Goal: Information Seeking & Learning: Find contact information

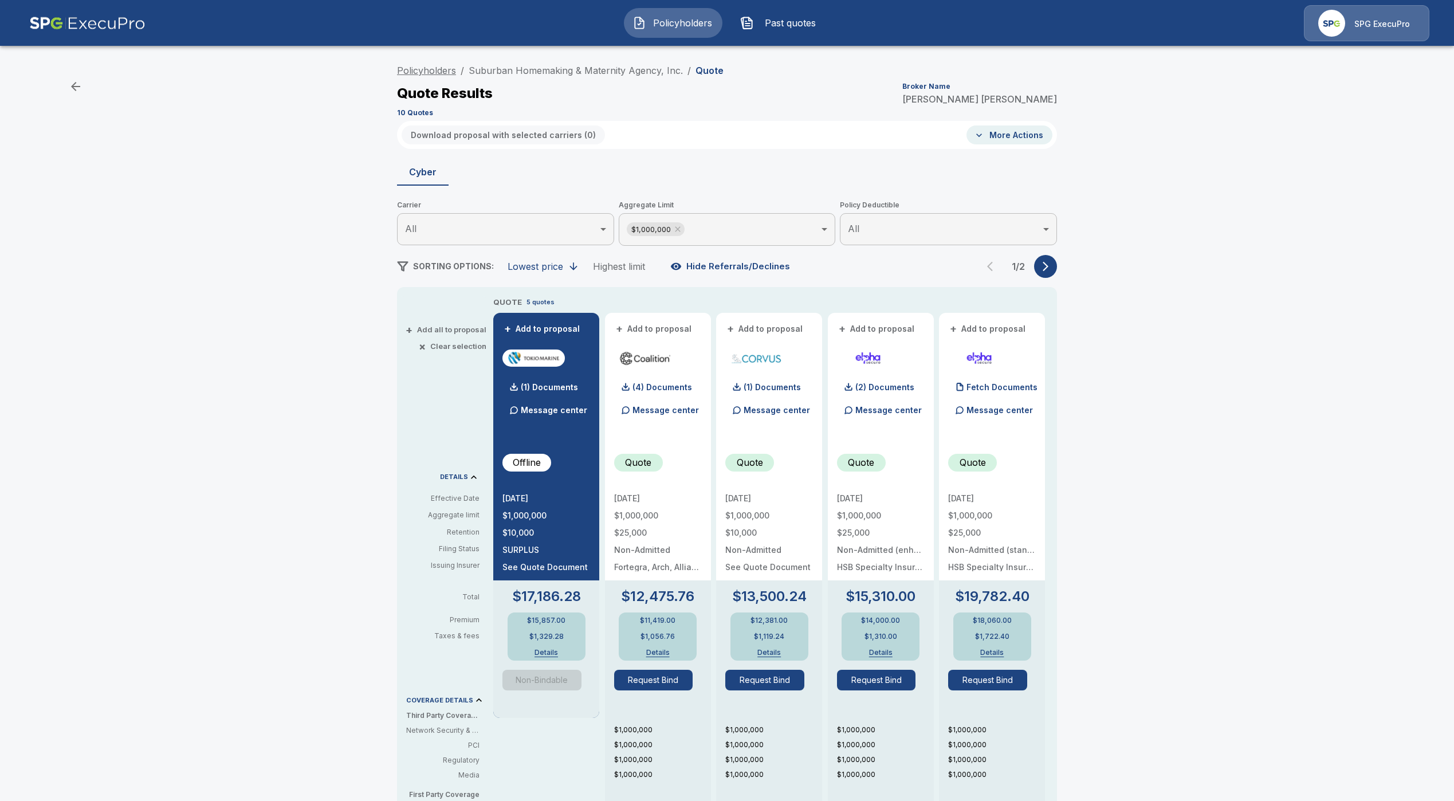
click at [449, 70] on link "Policyholders" at bounding box center [426, 70] width 59 height 11
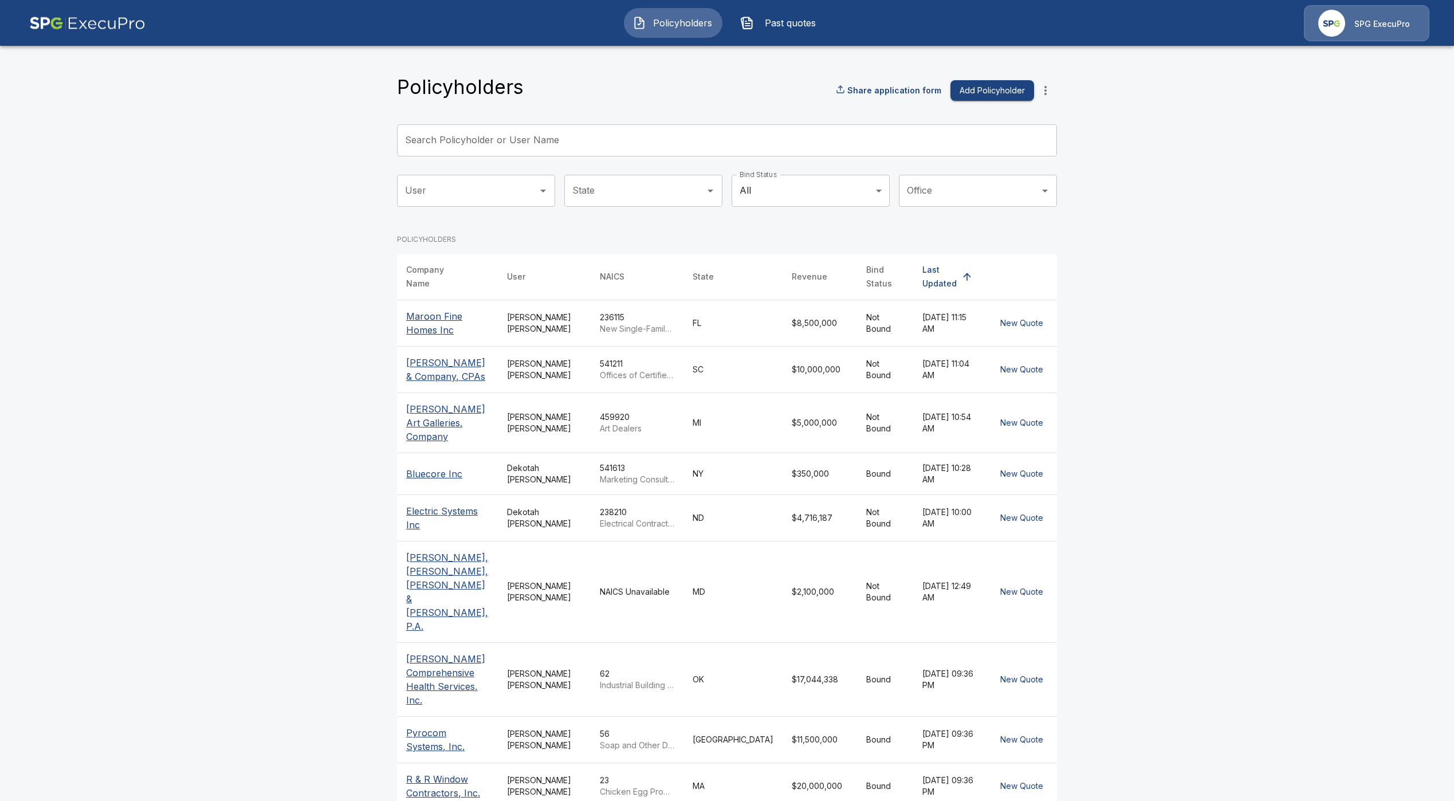
click at [526, 140] on input "Search Policyholder or User Name" at bounding box center [720, 140] width 647 height 32
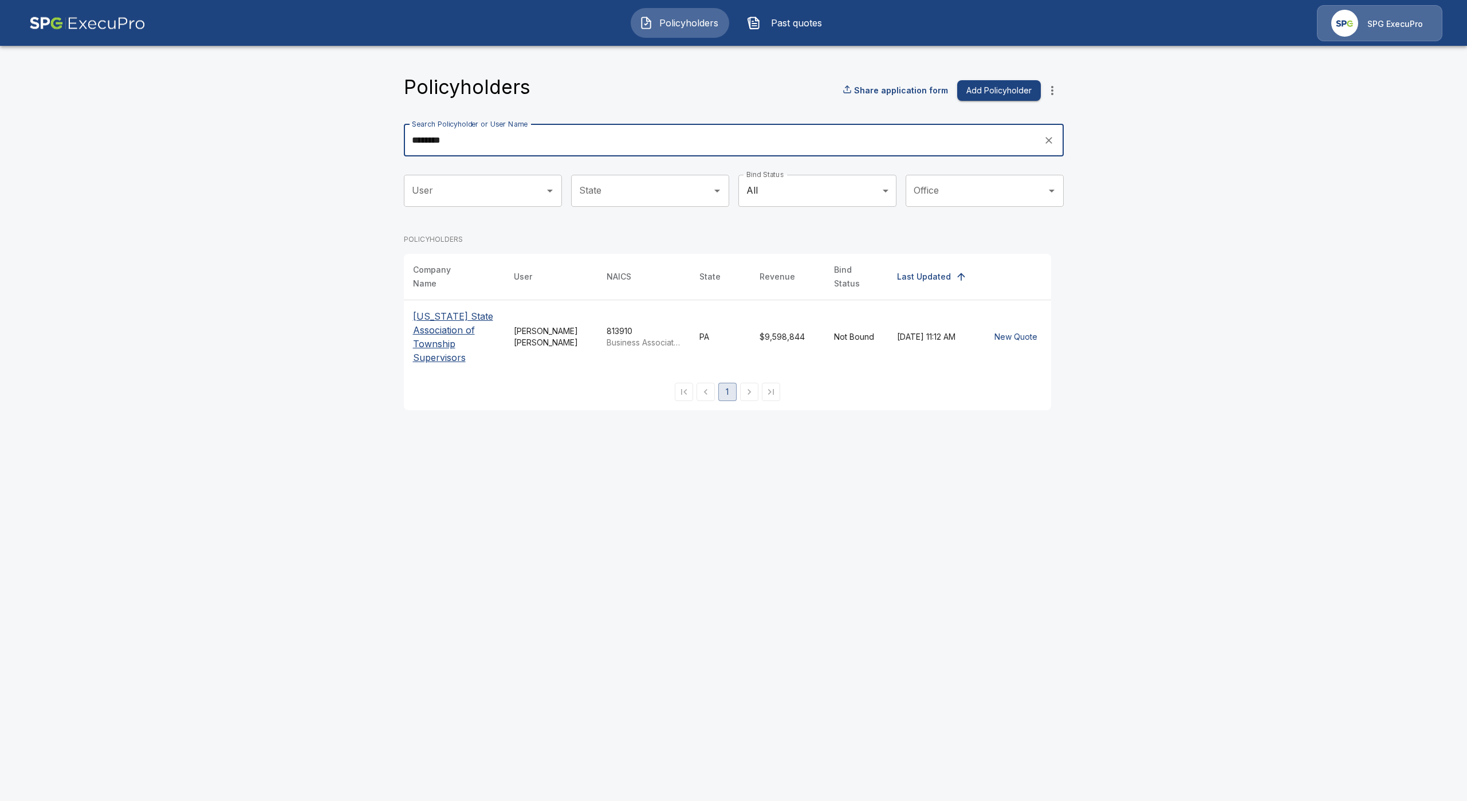
type input "********"
click at [448, 339] on p "[US_STATE] State Association of Township Supervisors" at bounding box center [454, 336] width 82 height 55
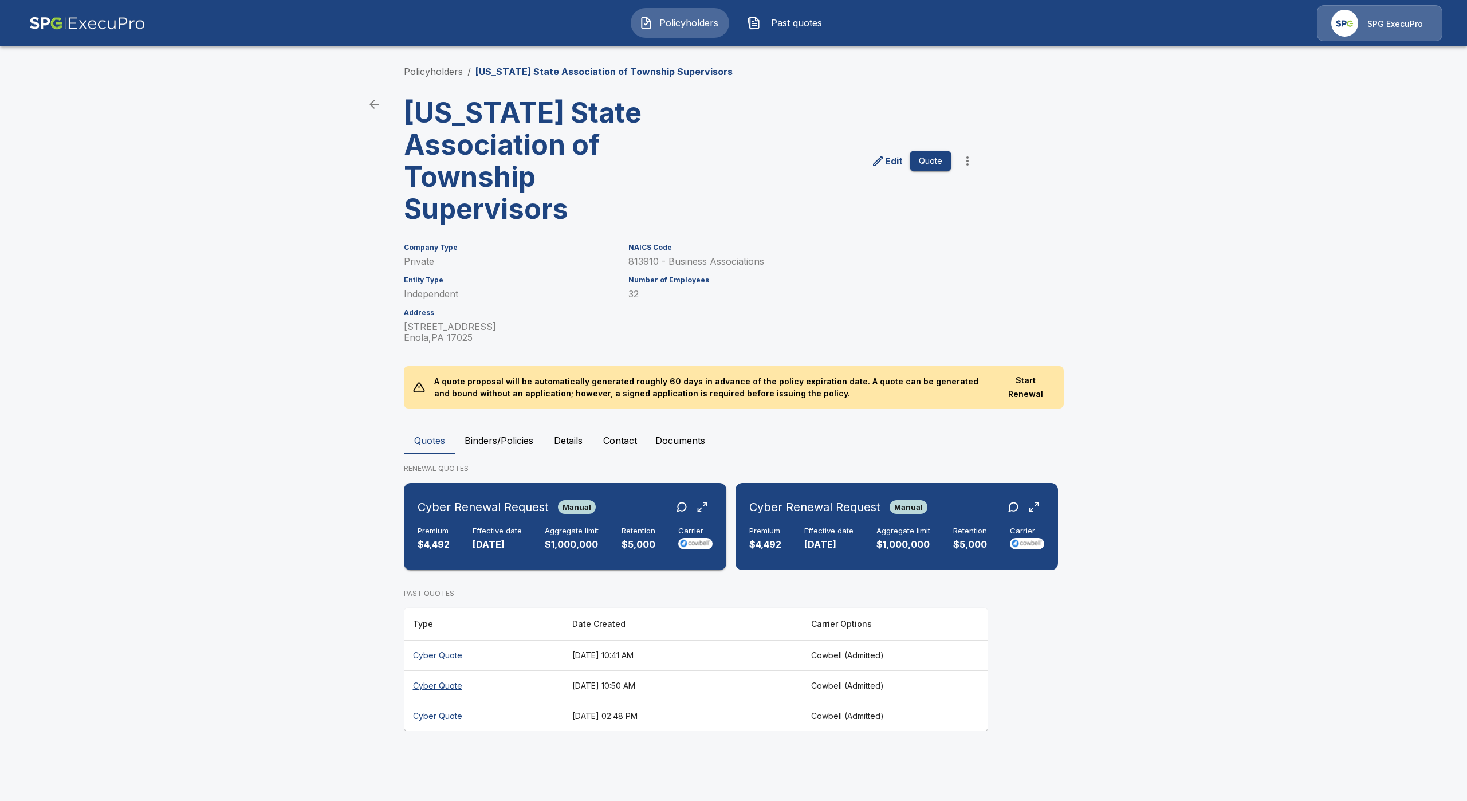
click at [633, 540] on p "$5,000" at bounding box center [639, 544] width 34 height 13
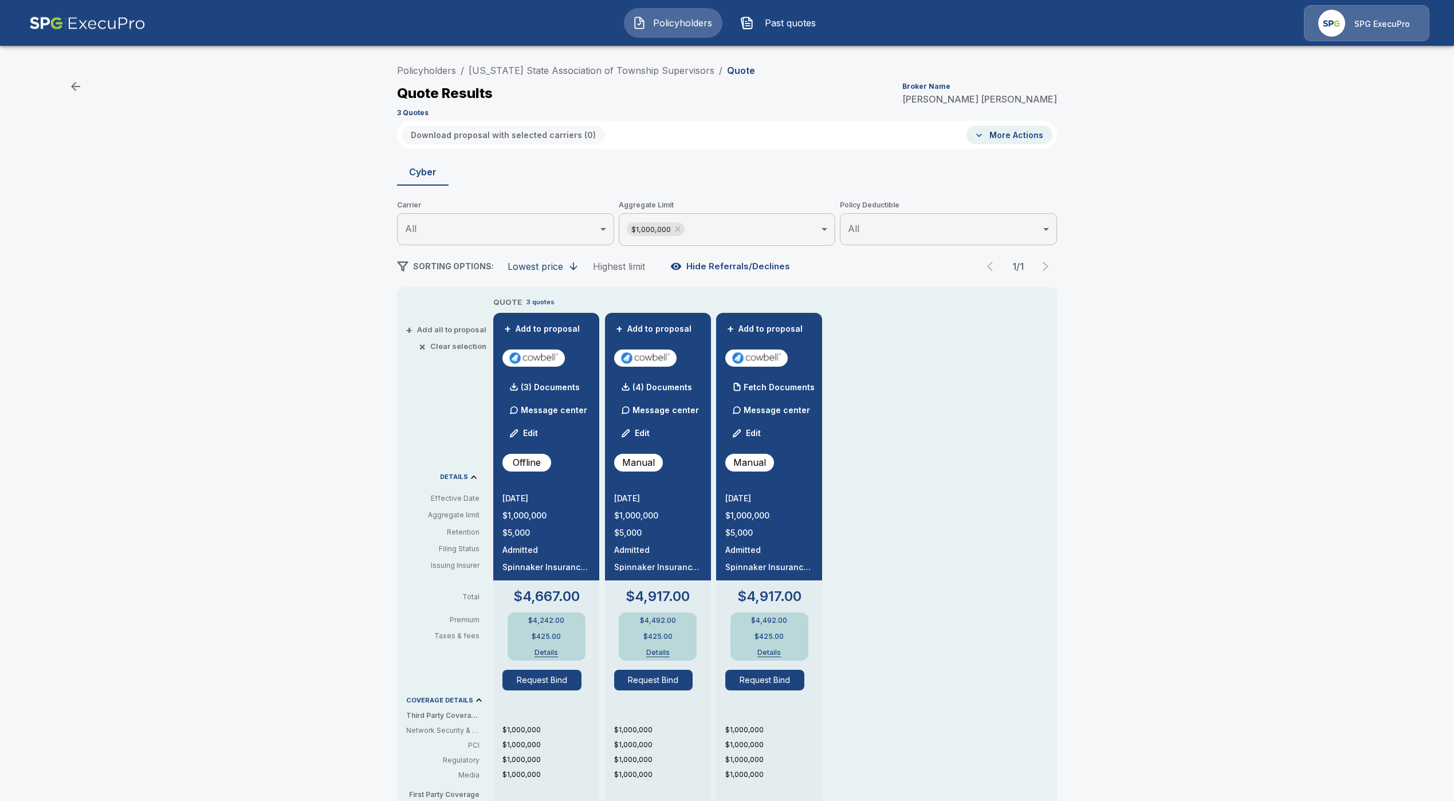
click at [560, 410] on p "Message center" at bounding box center [554, 410] width 66 height 12
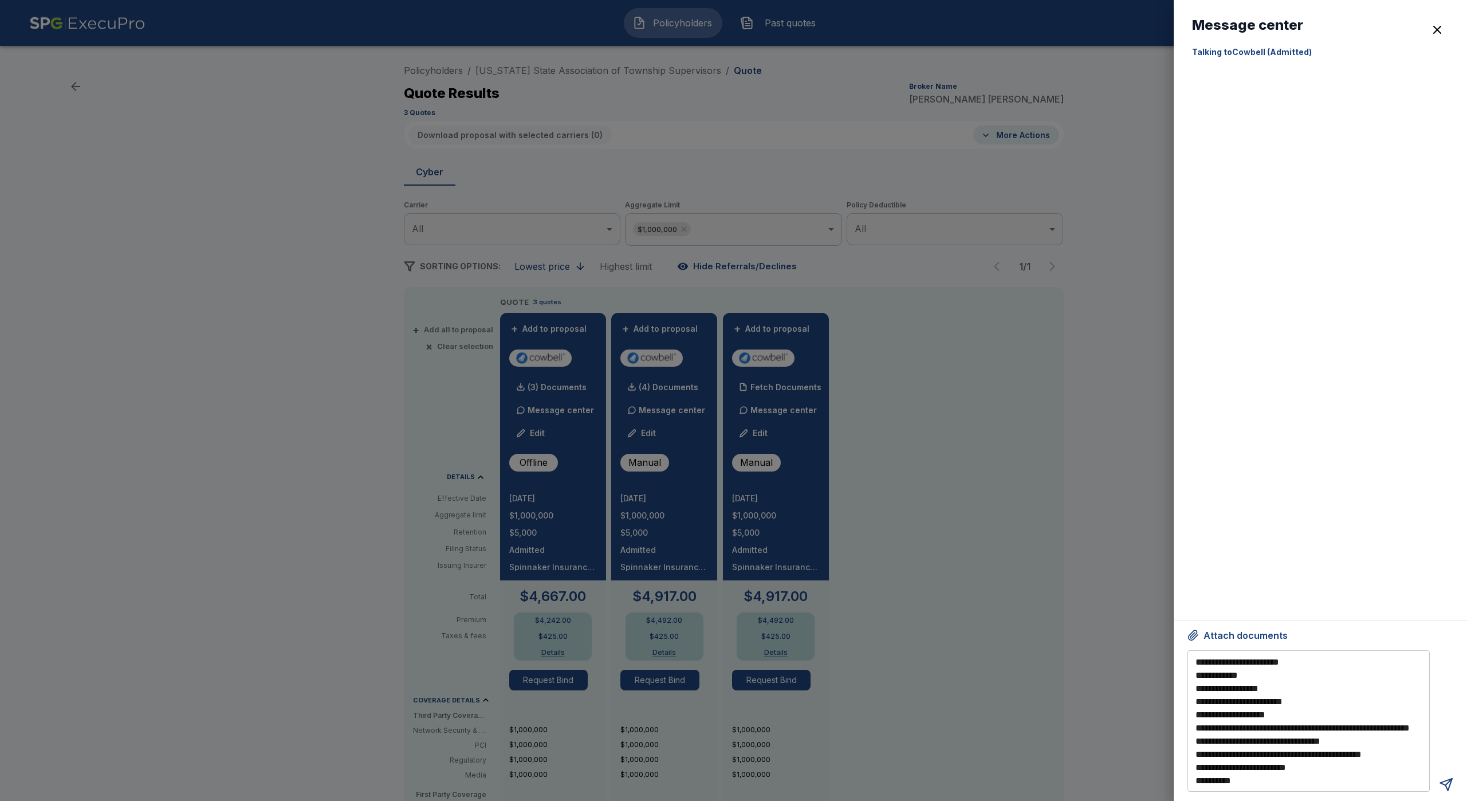
click at [996, 677] on div at bounding box center [733, 400] width 1467 height 801
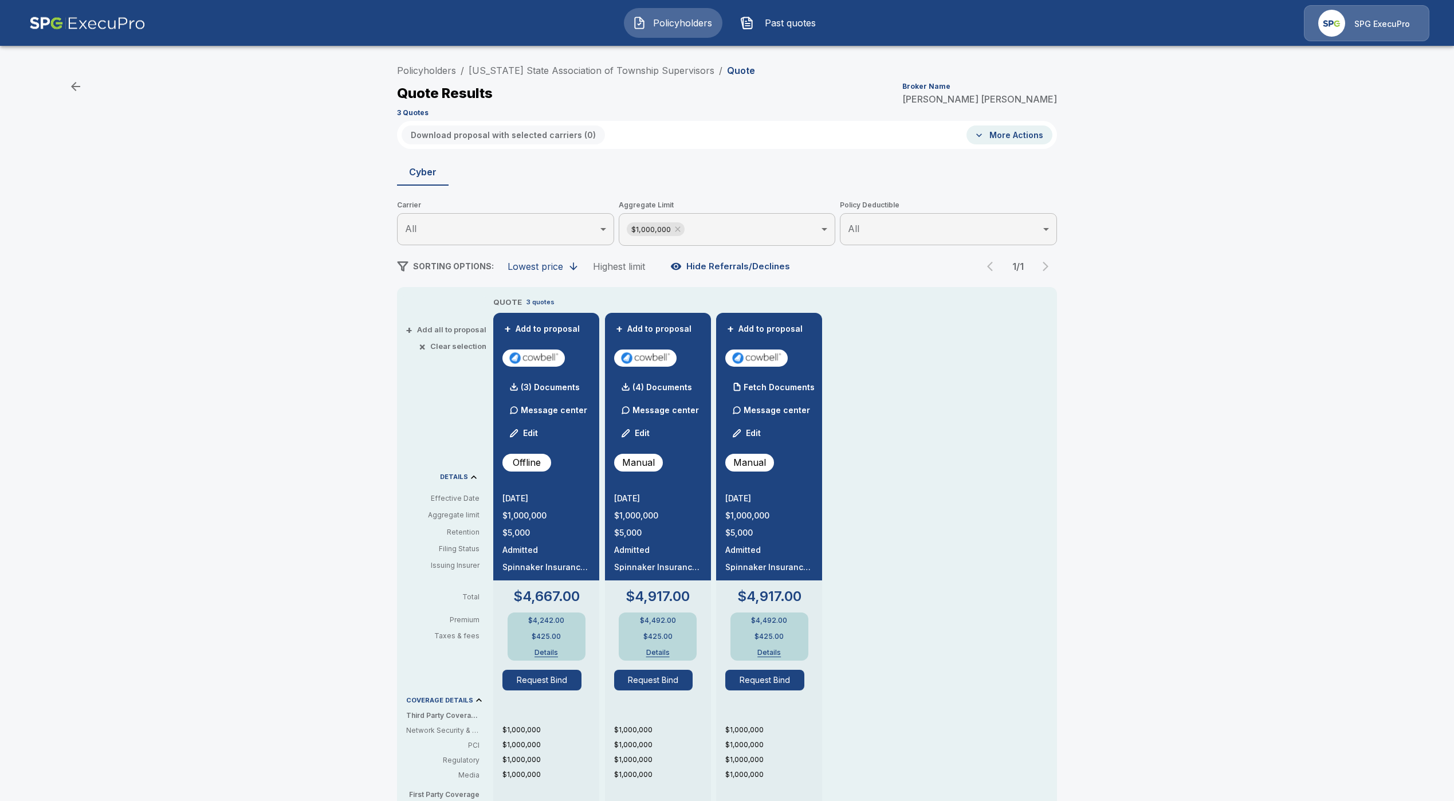
click at [797, 404] on p "Message center" at bounding box center [777, 410] width 66 height 12
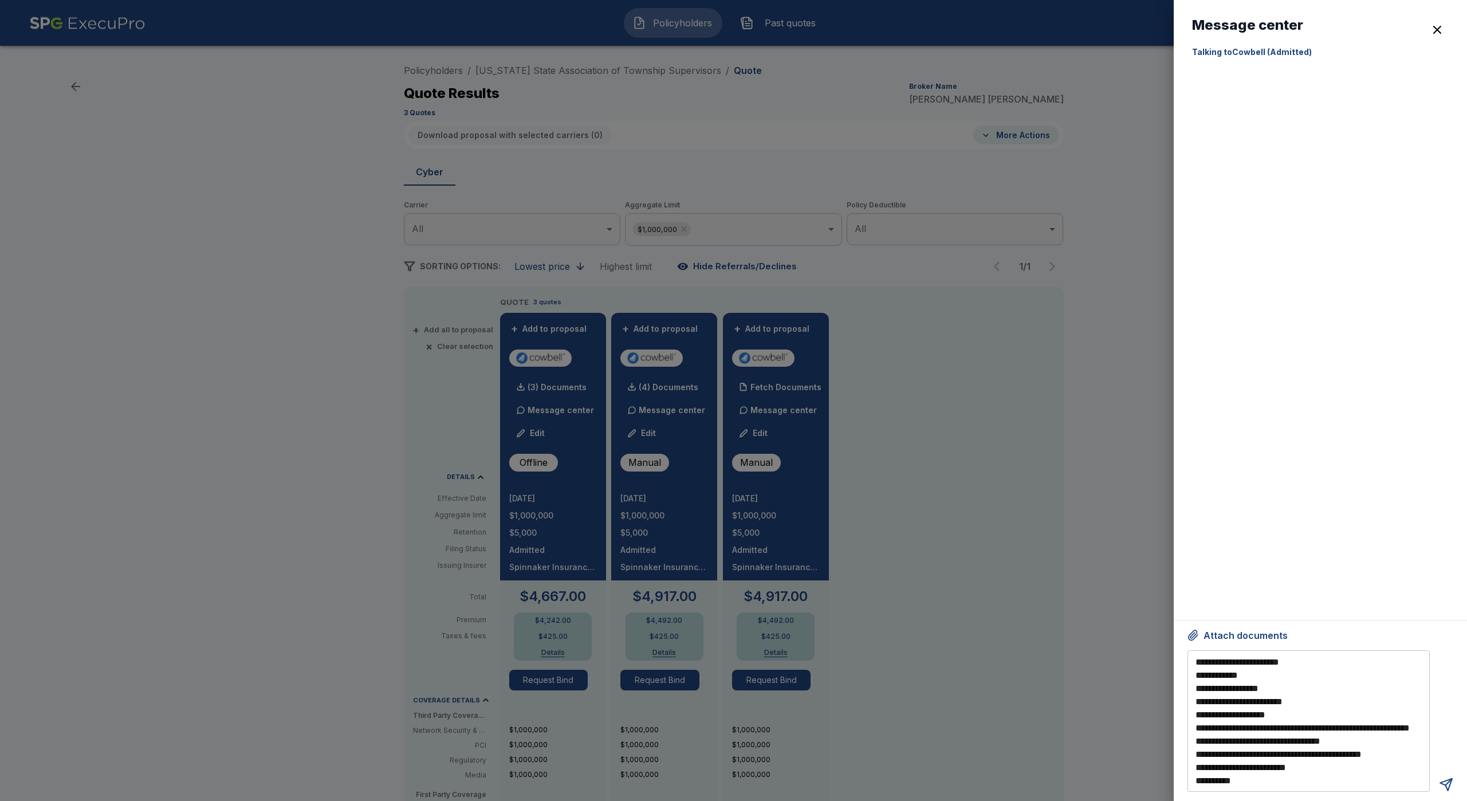
drag, startPoint x: 1017, startPoint y: 497, endPoint x: 911, endPoint y: 454, distance: 113.8
click at [1013, 490] on div at bounding box center [733, 400] width 1467 height 801
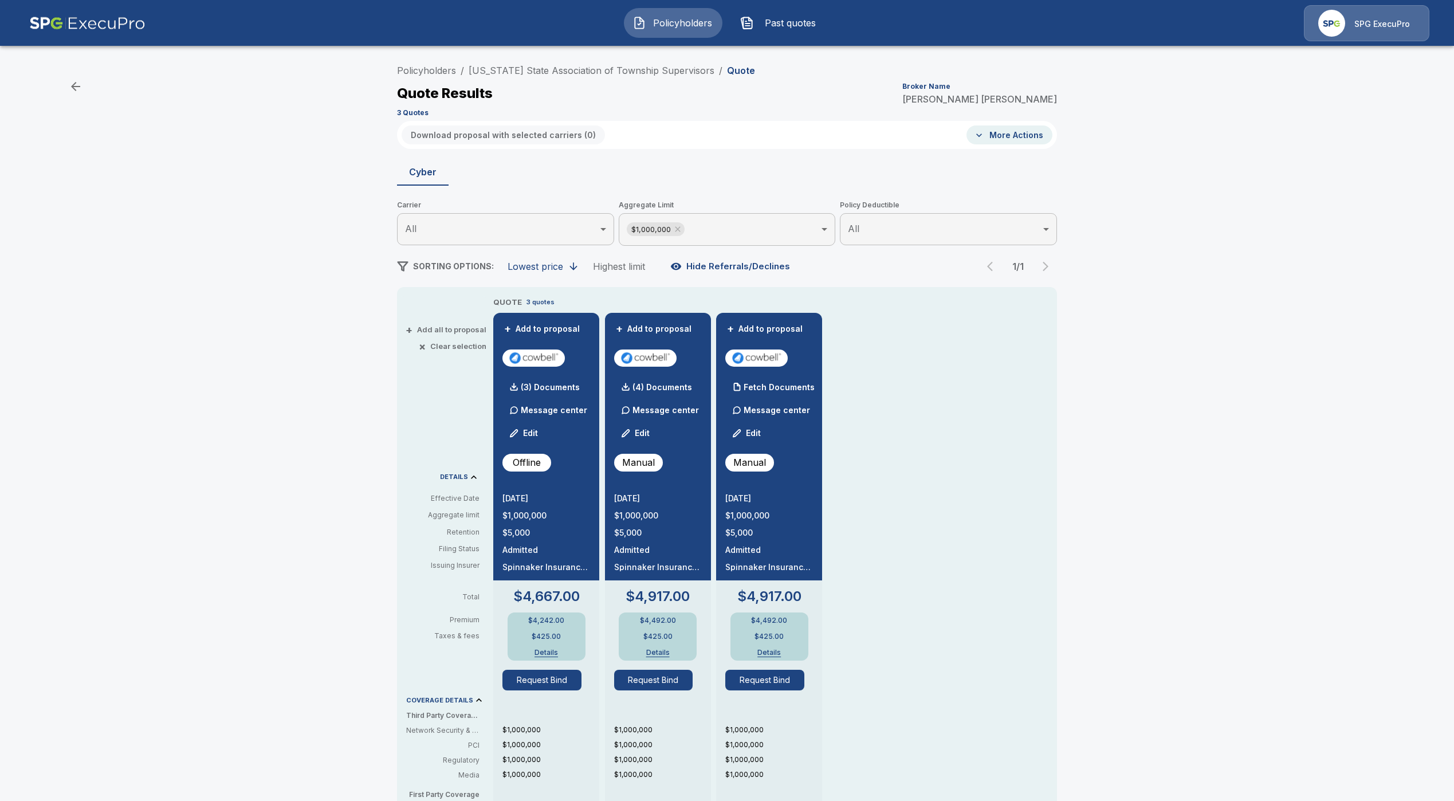
click at [681, 411] on p "Message center" at bounding box center [665, 410] width 66 height 12
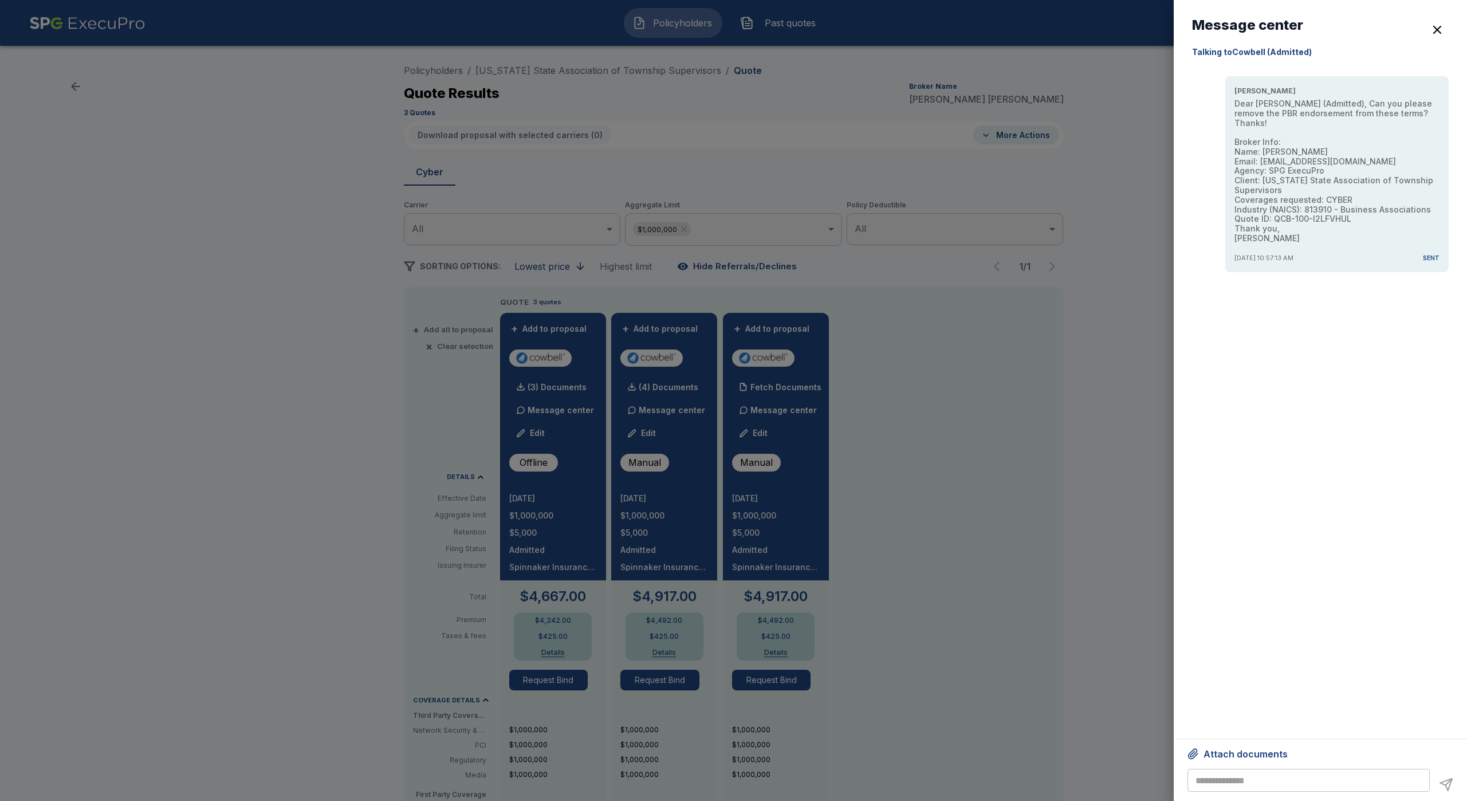
click at [854, 571] on div at bounding box center [733, 400] width 1467 height 801
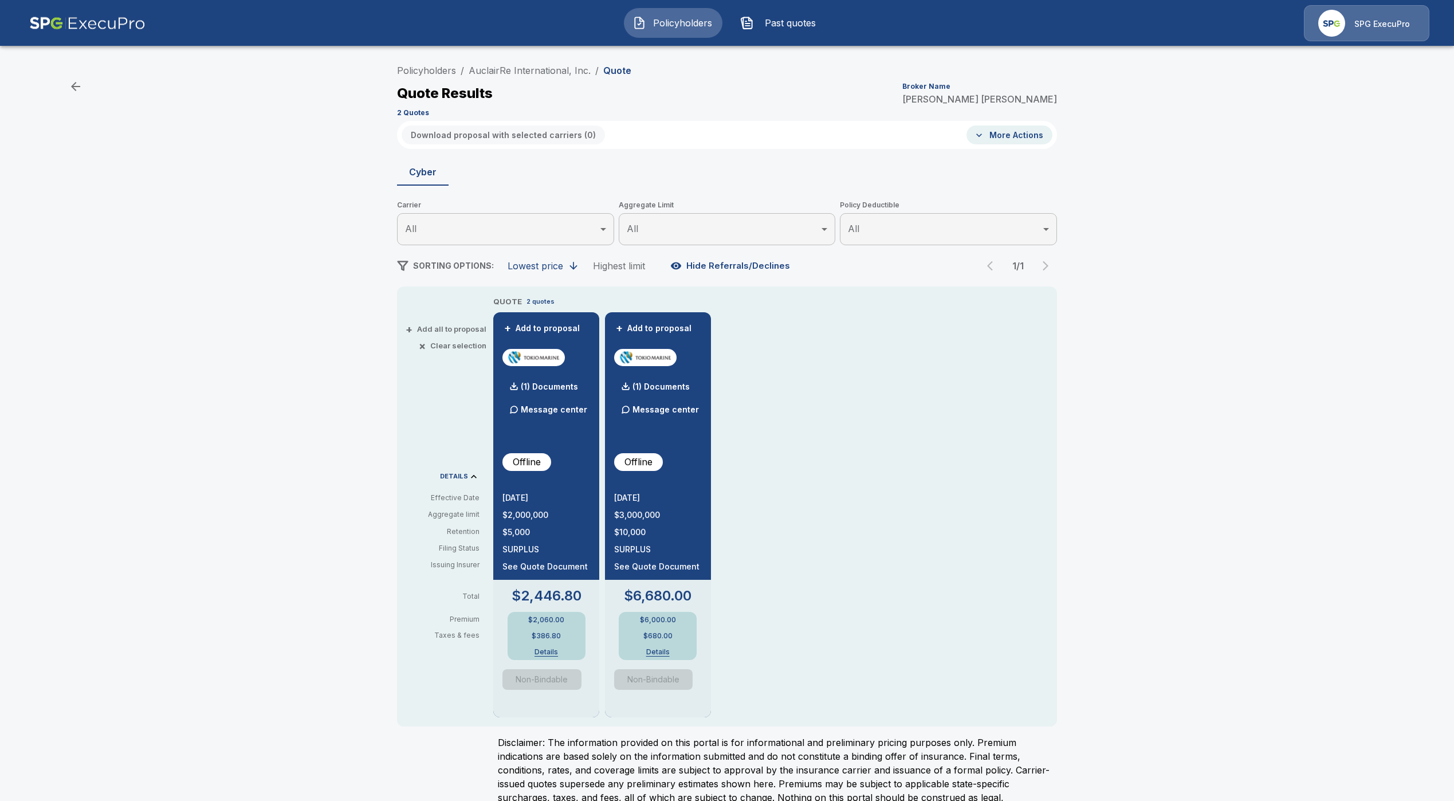
click at [75, 29] on img at bounding box center [87, 23] width 116 height 36
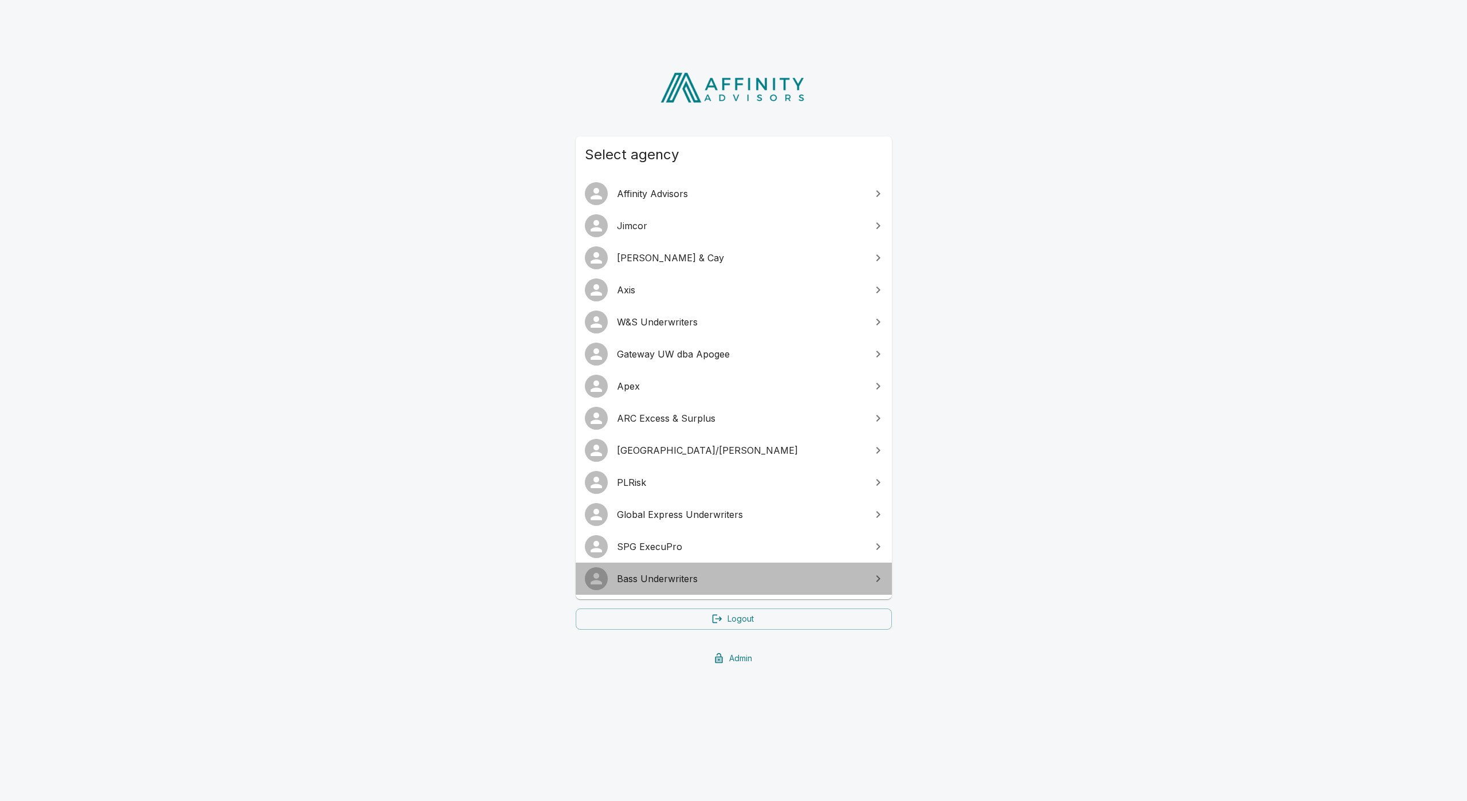
click at [640, 576] on span "Bass Underwriters" at bounding box center [740, 579] width 247 height 14
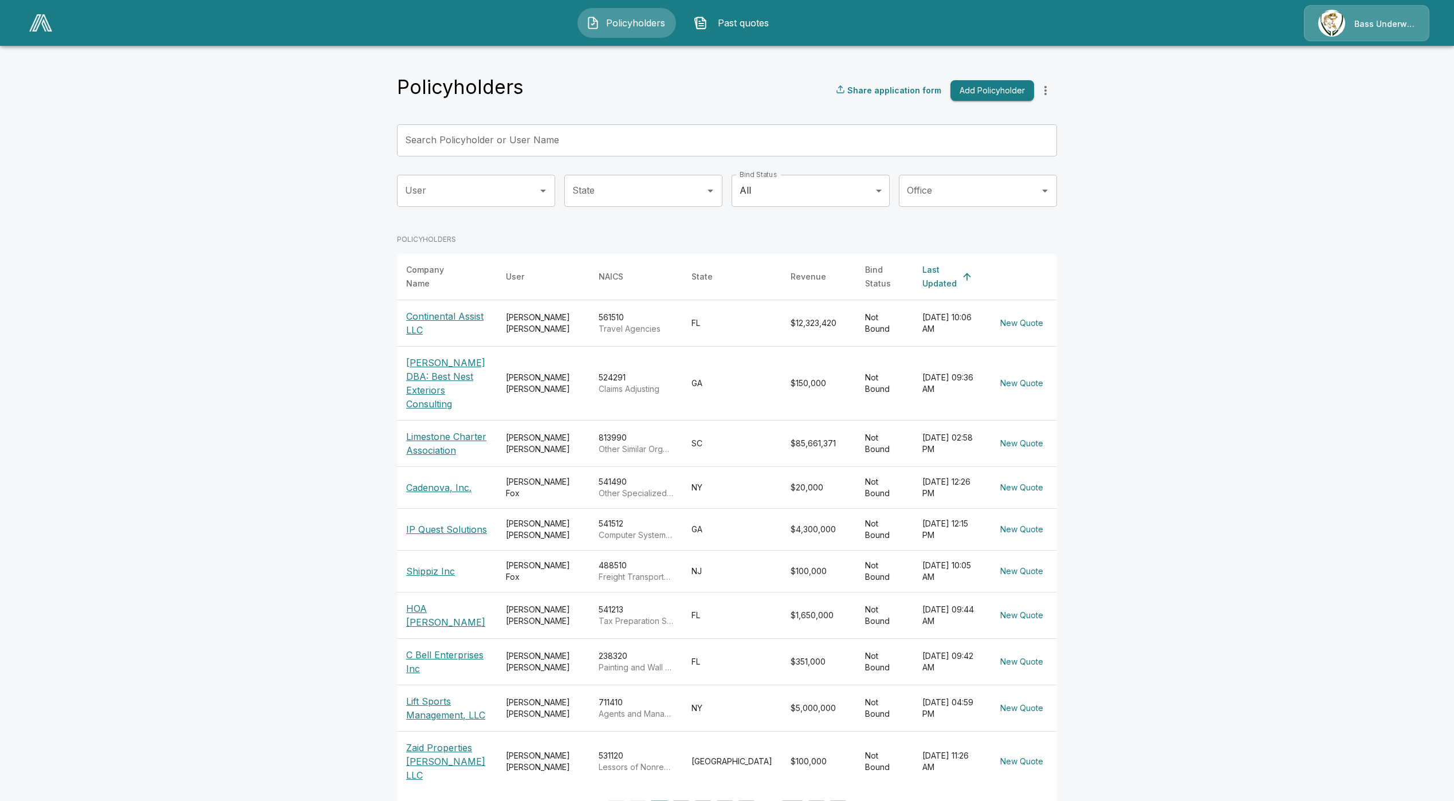
click at [444, 313] on p "Continental Assist LLC" at bounding box center [446, 322] width 81 height 27
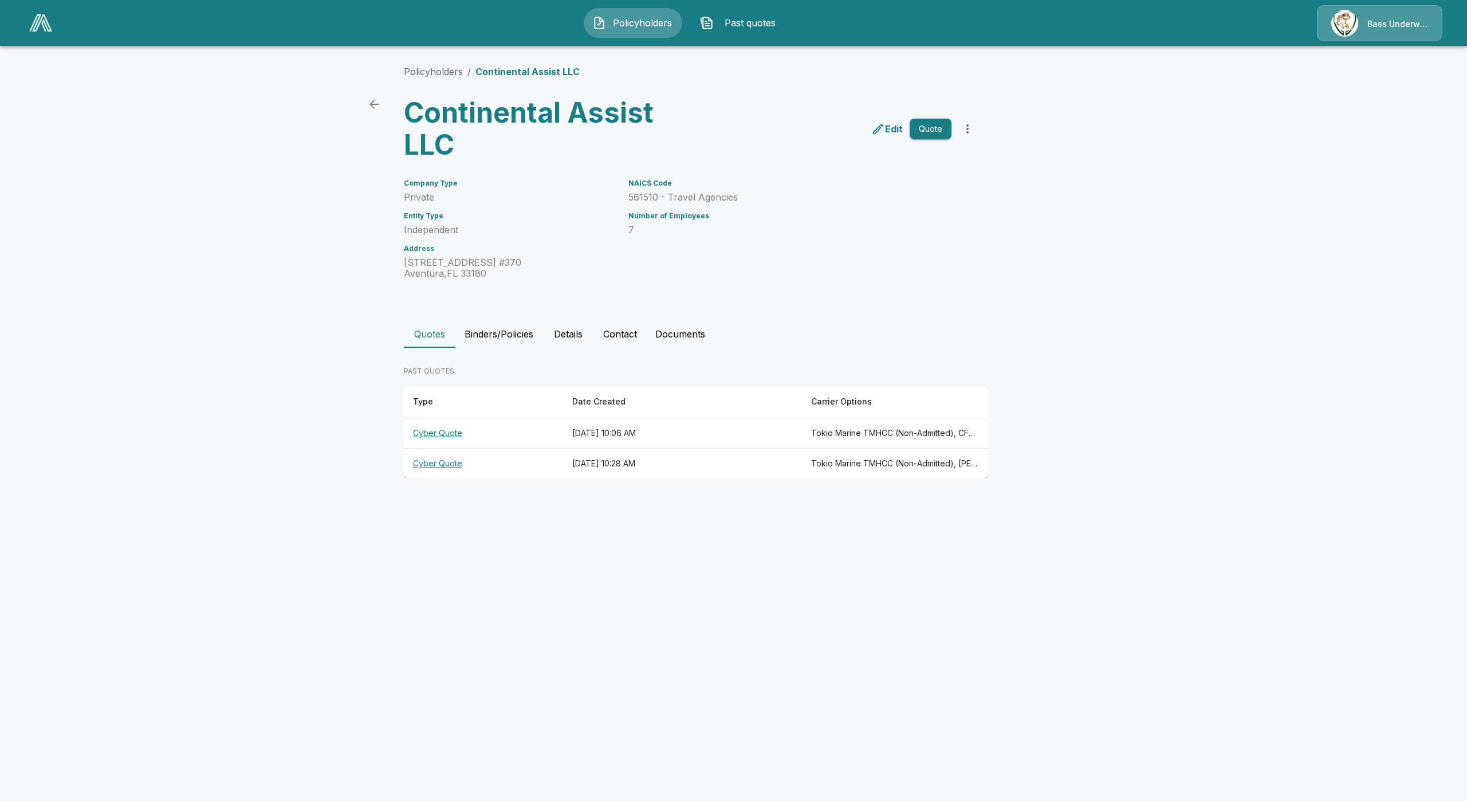
click at [446, 439] on th "Cyber Quote" at bounding box center [483, 433] width 159 height 30
click at [435, 460] on th "Cyber Quote" at bounding box center [483, 464] width 159 height 30
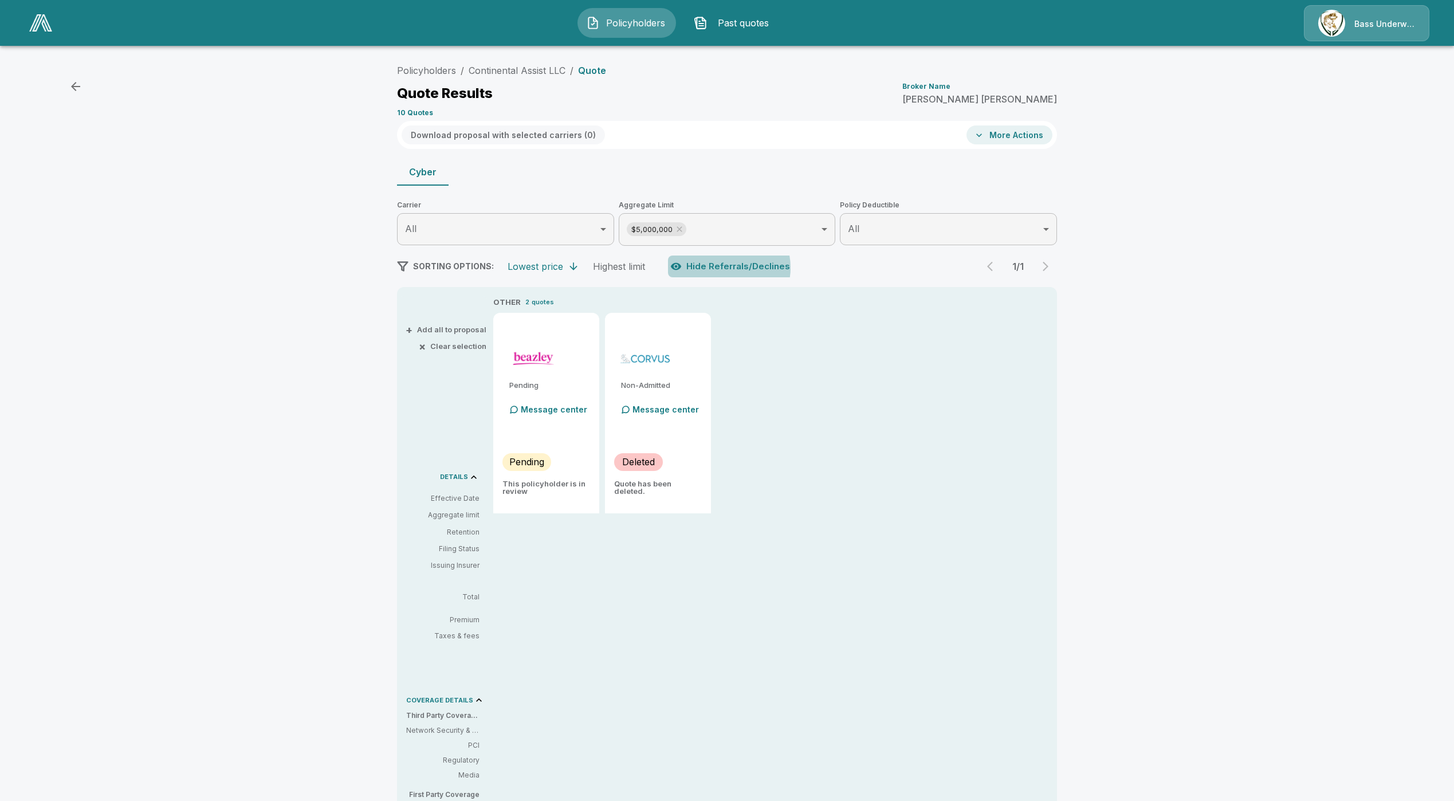
click at [729, 268] on button "Hide Referrals/Declines" at bounding box center [731, 266] width 127 height 22
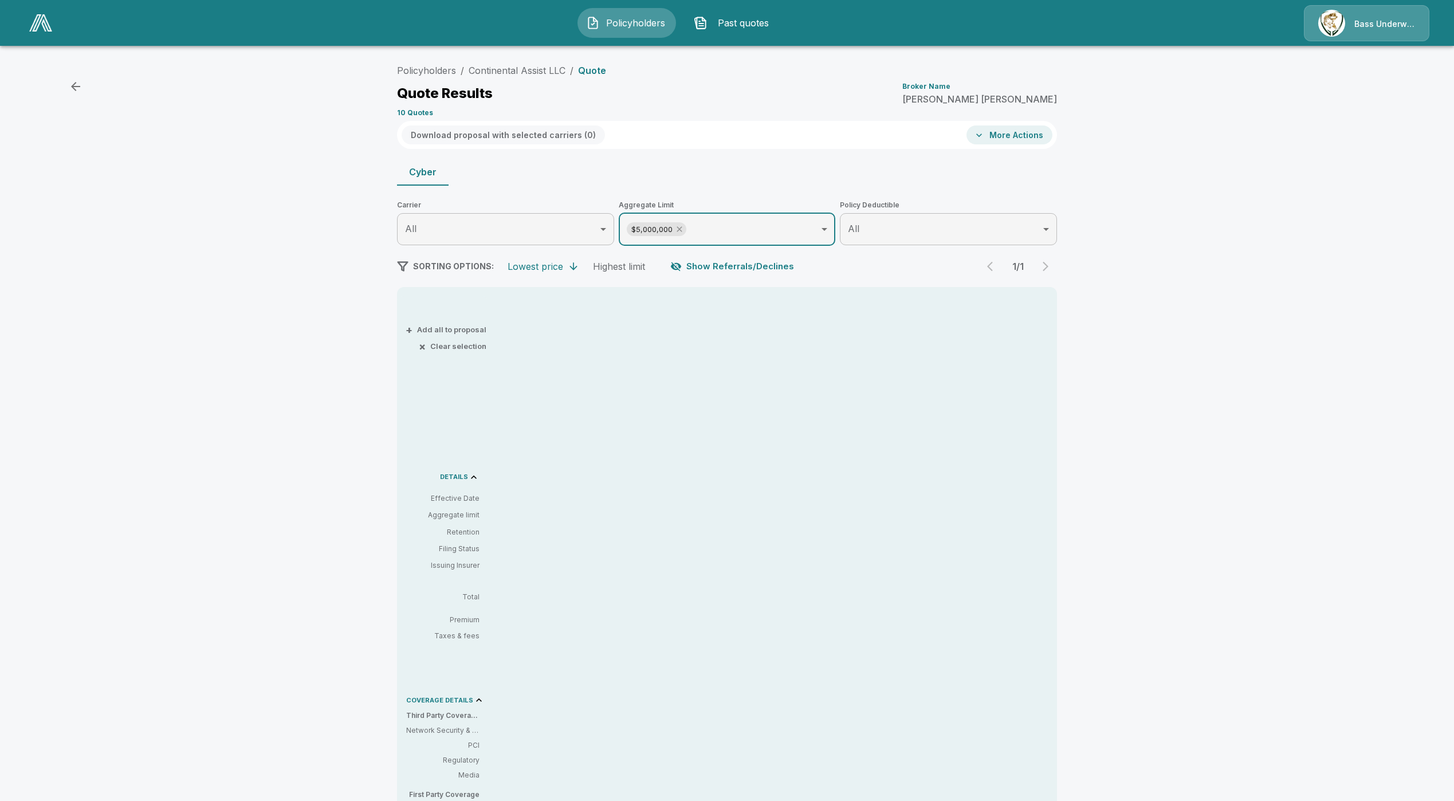
click at [684, 226] on icon at bounding box center [679, 229] width 9 height 9
click at [707, 265] on button "Show Referrals/Declines" at bounding box center [733, 266] width 131 height 22
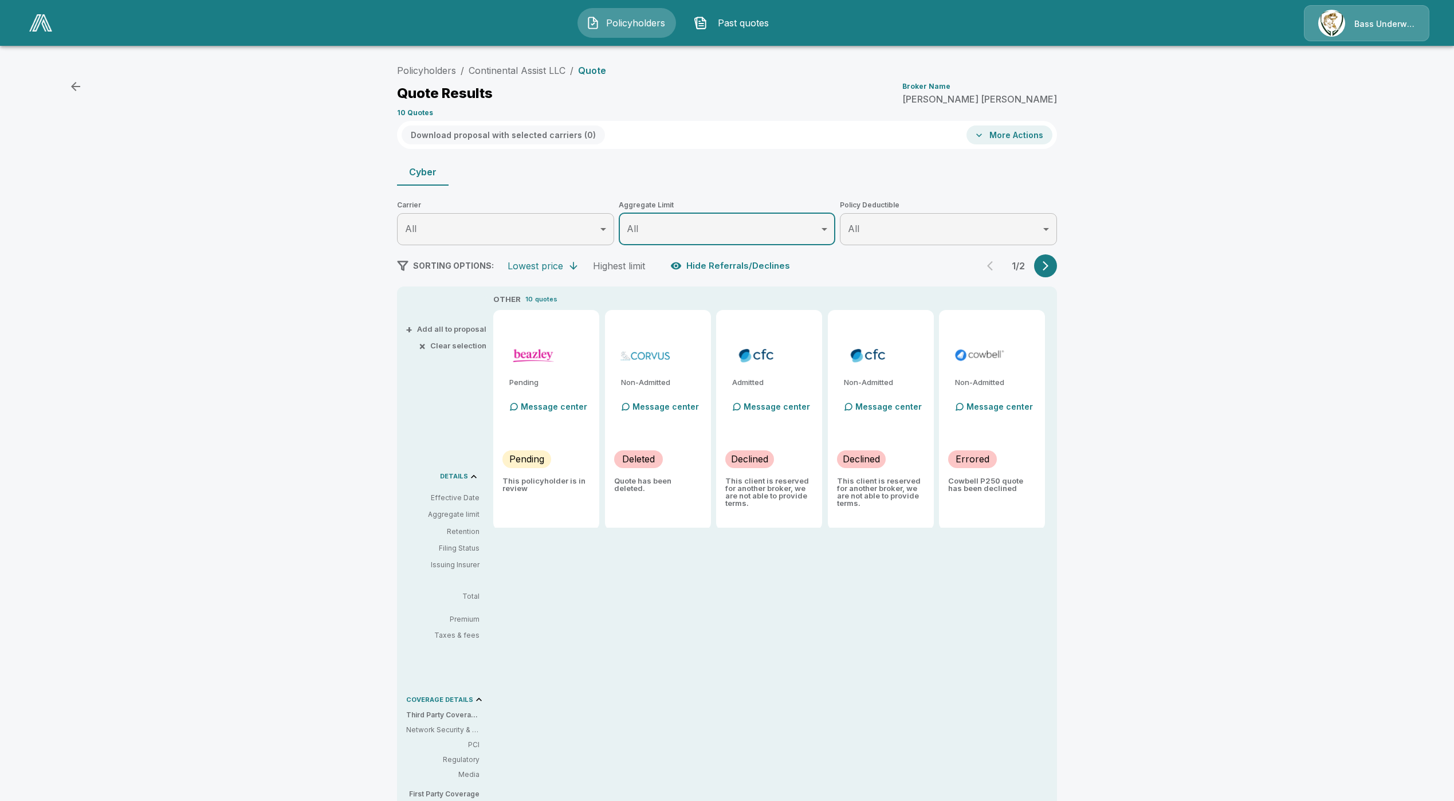
scroll to position [5, 0]
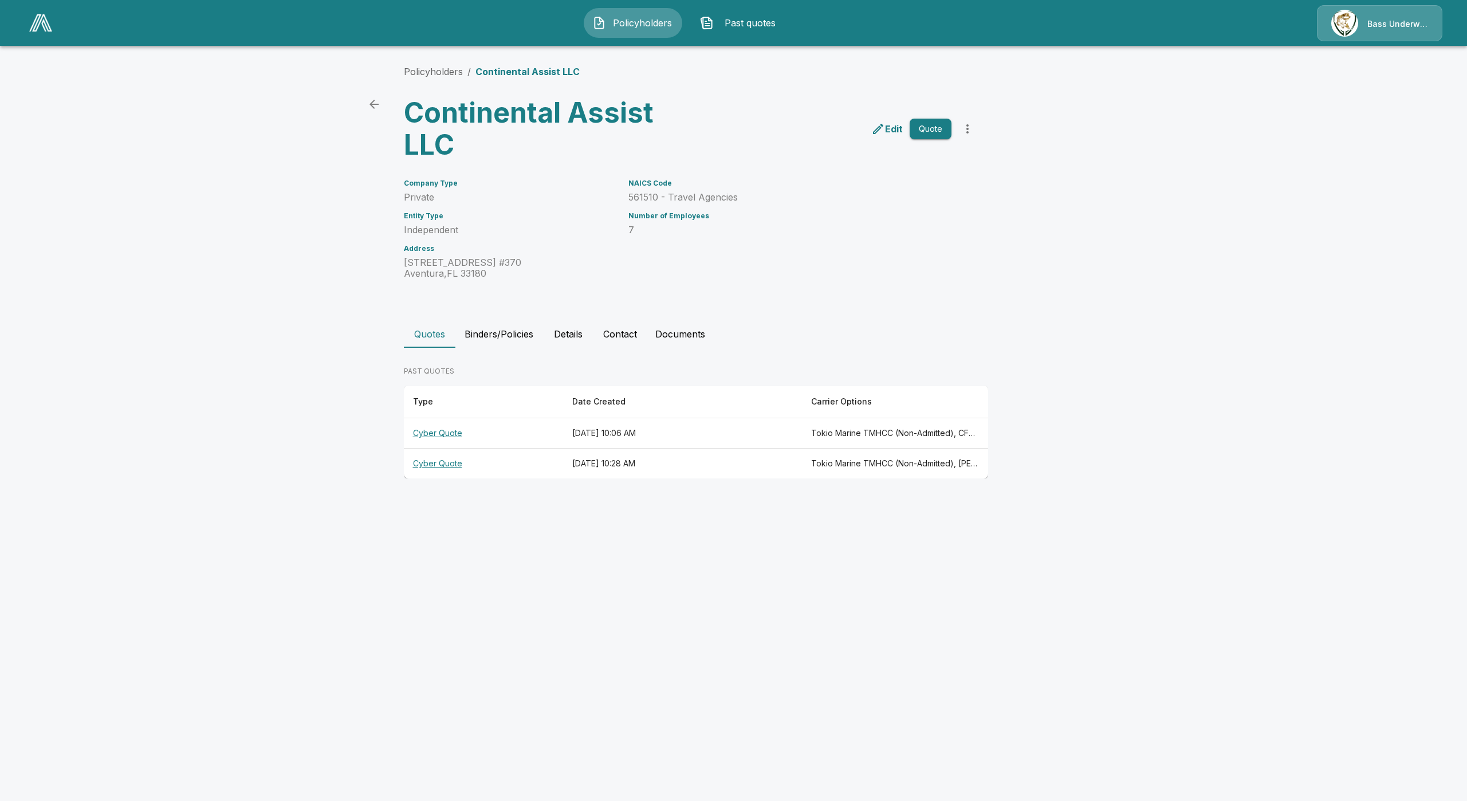
click at [441, 423] on th "Cyber Quote" at bounding box center [483, 433] width 159 height 30
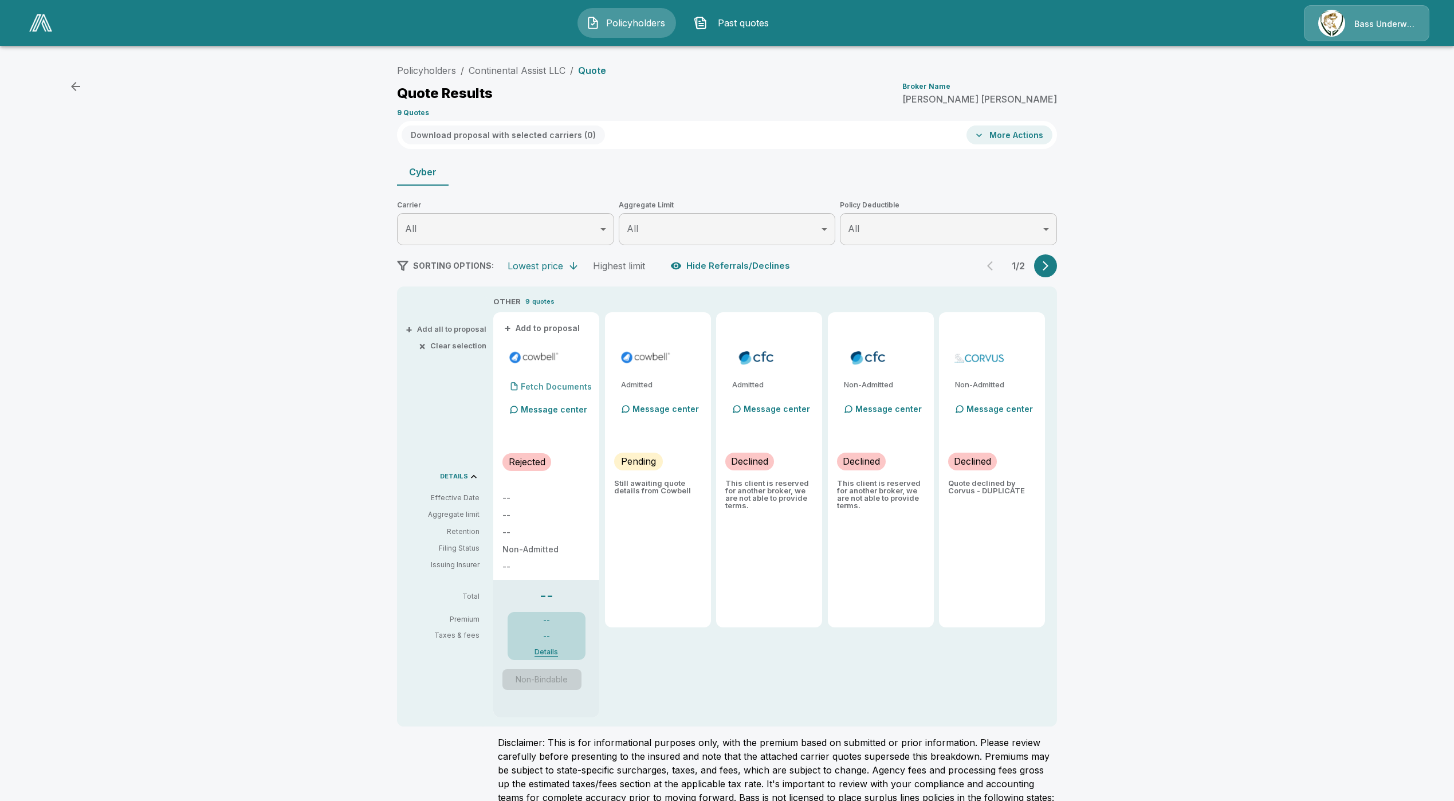
click at [544, 378] on div "Fetch Documents" at bounding box center [546, 386] width 89 height 23
drag, startPoint x: 1070, startPoint y: 271, endPoint x: 1056, endPoint y: 274, distance: 14.0
click at [1056, 274] on div "Policyholders / Continental Assist LLC / Quote Quote Results Broker Name Dylan …" at bounding box center [726, 473] width 687 height 828
click at [1056, 274] on button "button" at bounding box center [1045, 265] width 23 height 23
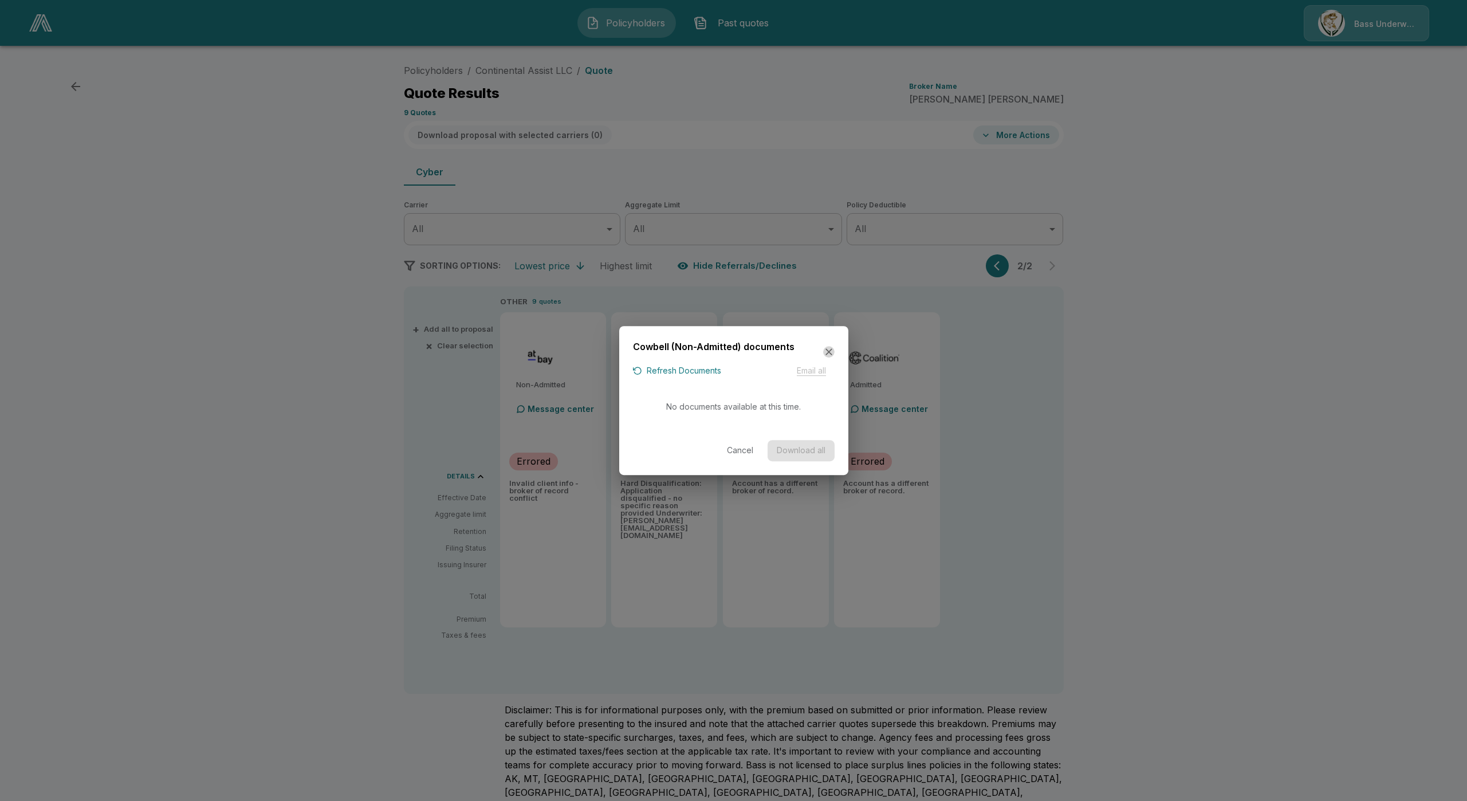
click at [833, 352] on icon "button" at bounding box center [828, 351] width 11 height 11
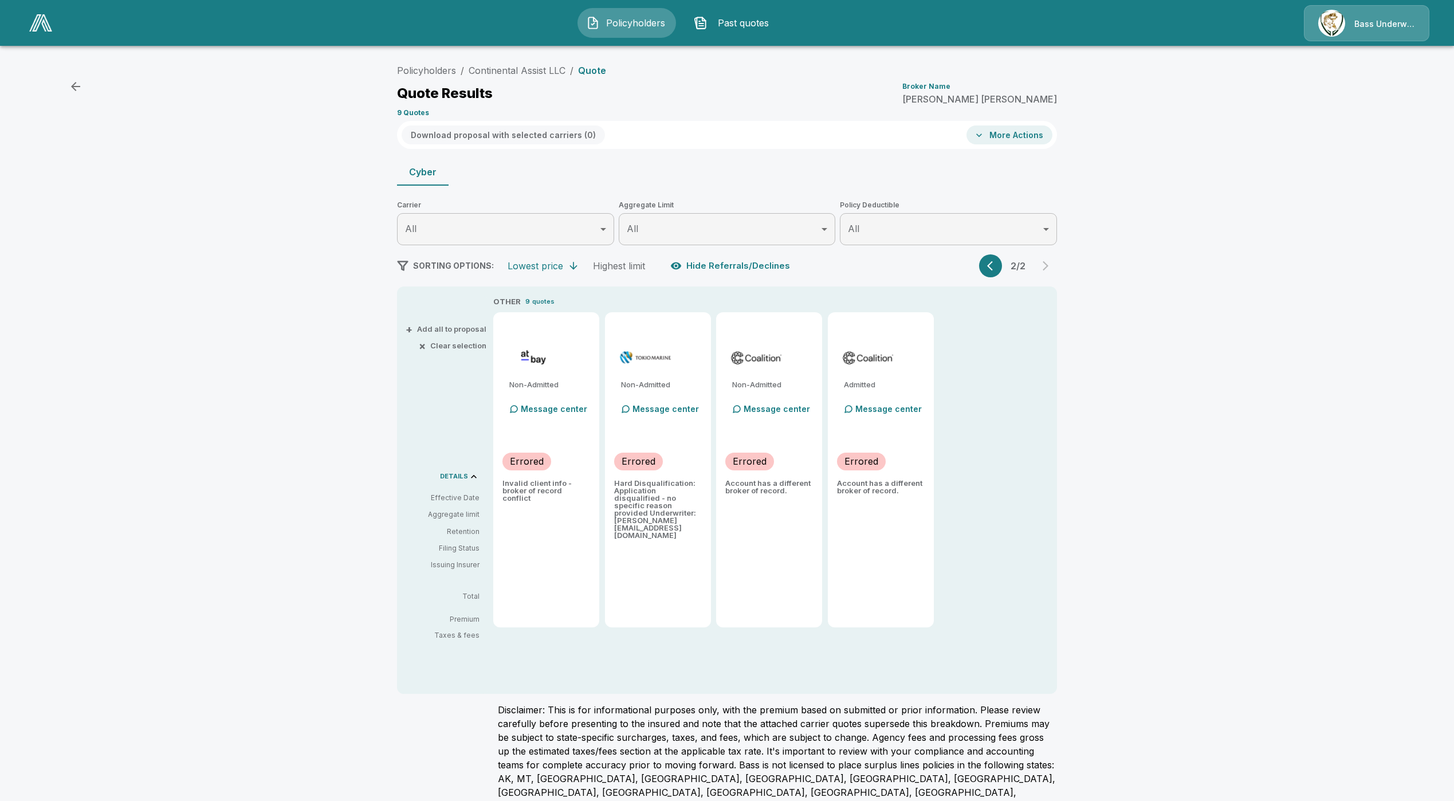
drag, startPoint x: 983, startPoint y: 277, endPoint x: 998, endPoint y: 274, distance: 15.7
click at [997, 275] on div "Policyholders / Continental Assist LLC / Quote Quote Results Broker Name Dylan …" at bounding box center [726, 456] width 687 height 795
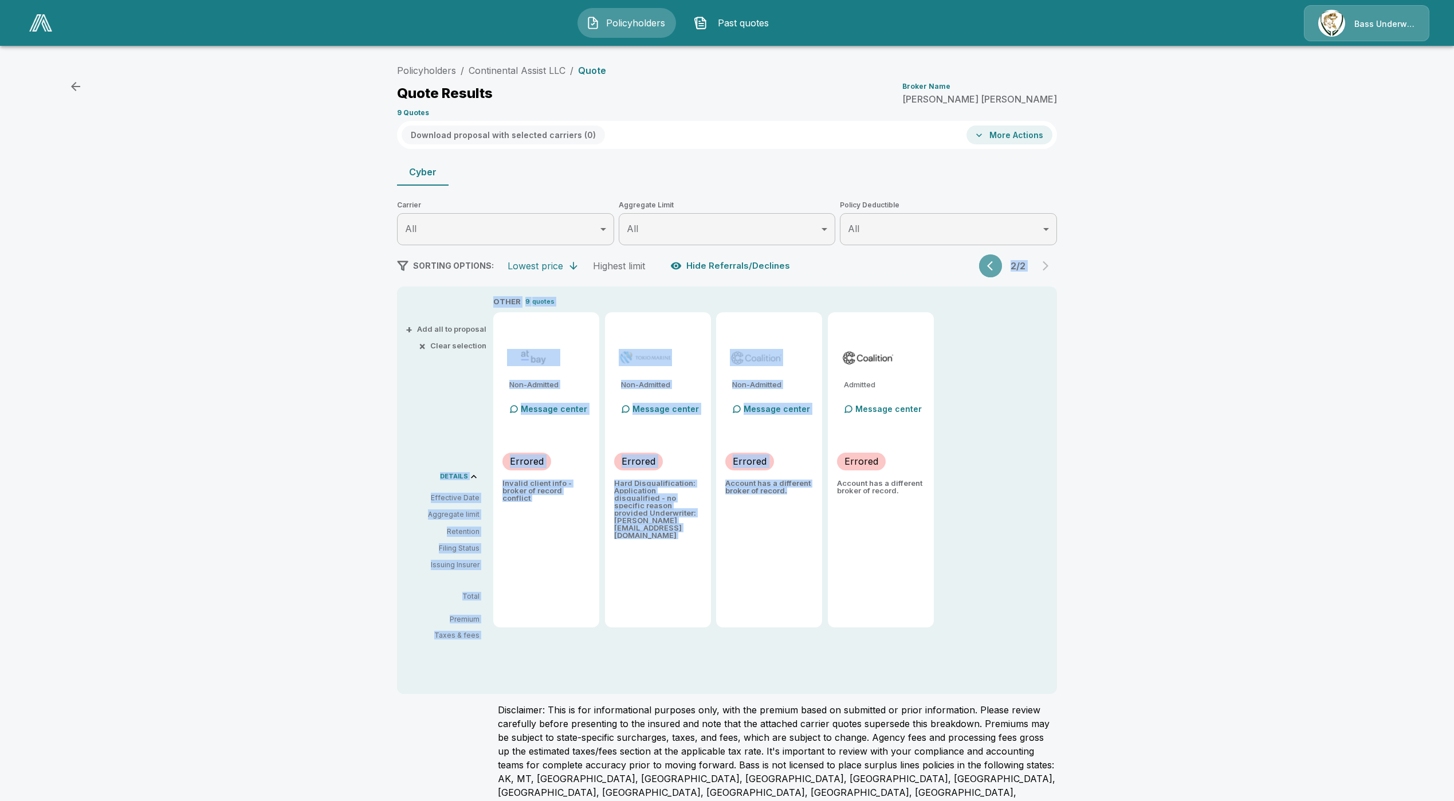
click at [998, 274] on button "button" at bounding box center [990, 265] width 23 height 23
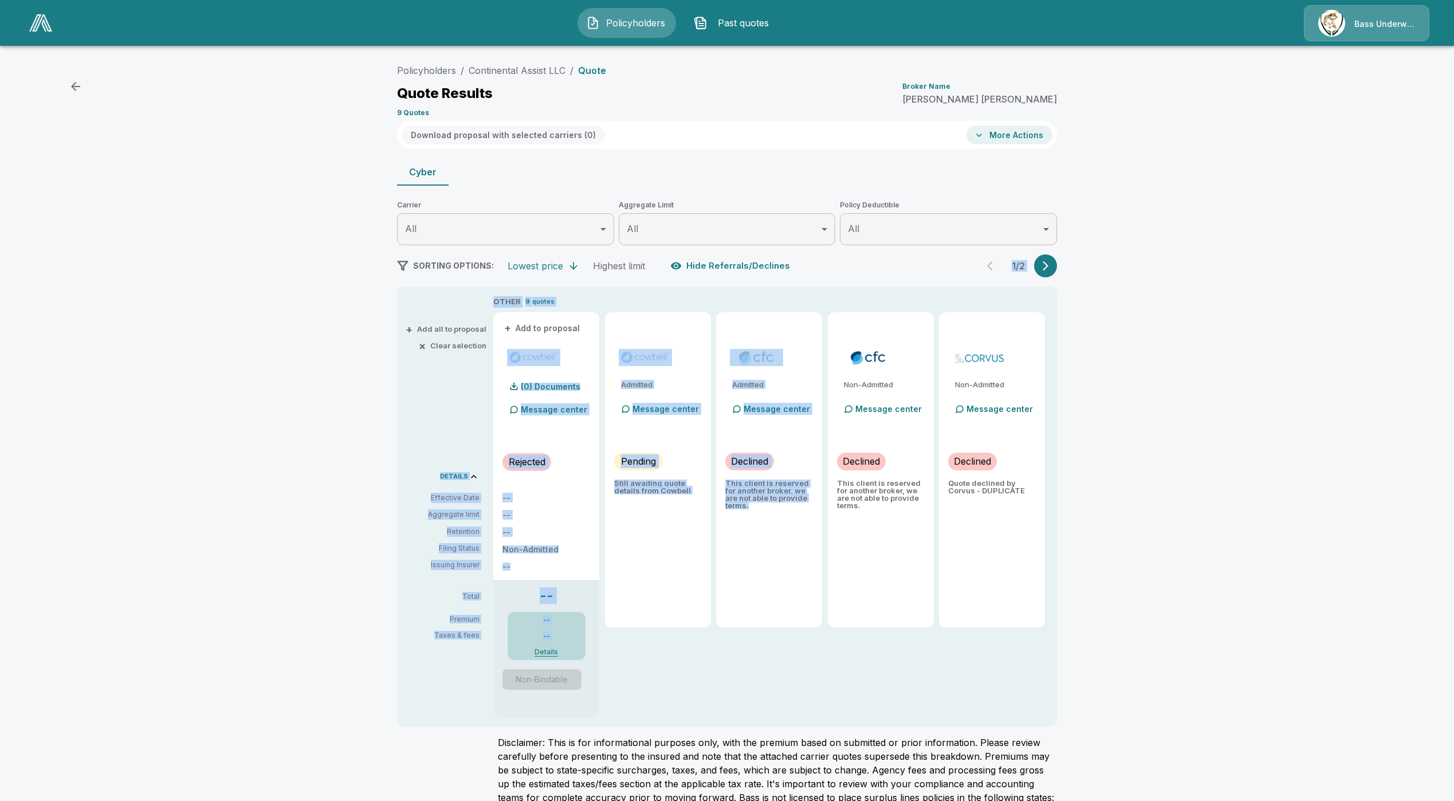
click at [145, 336] on div "Policyholders / Continental Assist LLC / Quote Quote Results Broker Name Dylan …" at bounding box center [727, 470] width 1454 height 832
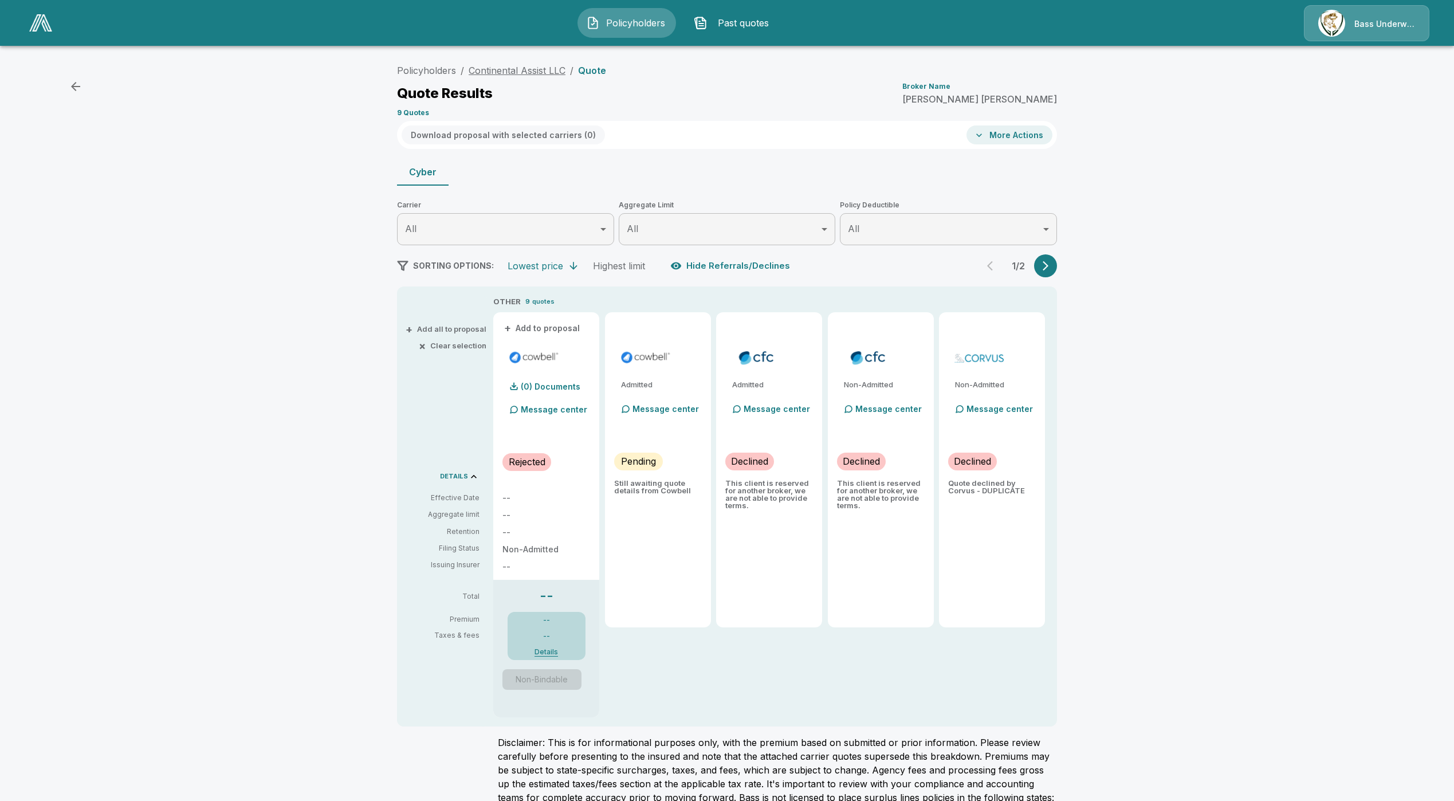
click at [508, 73] on link "Continental Assist LLC" at bounding box center [517, 70] width 97 height 11
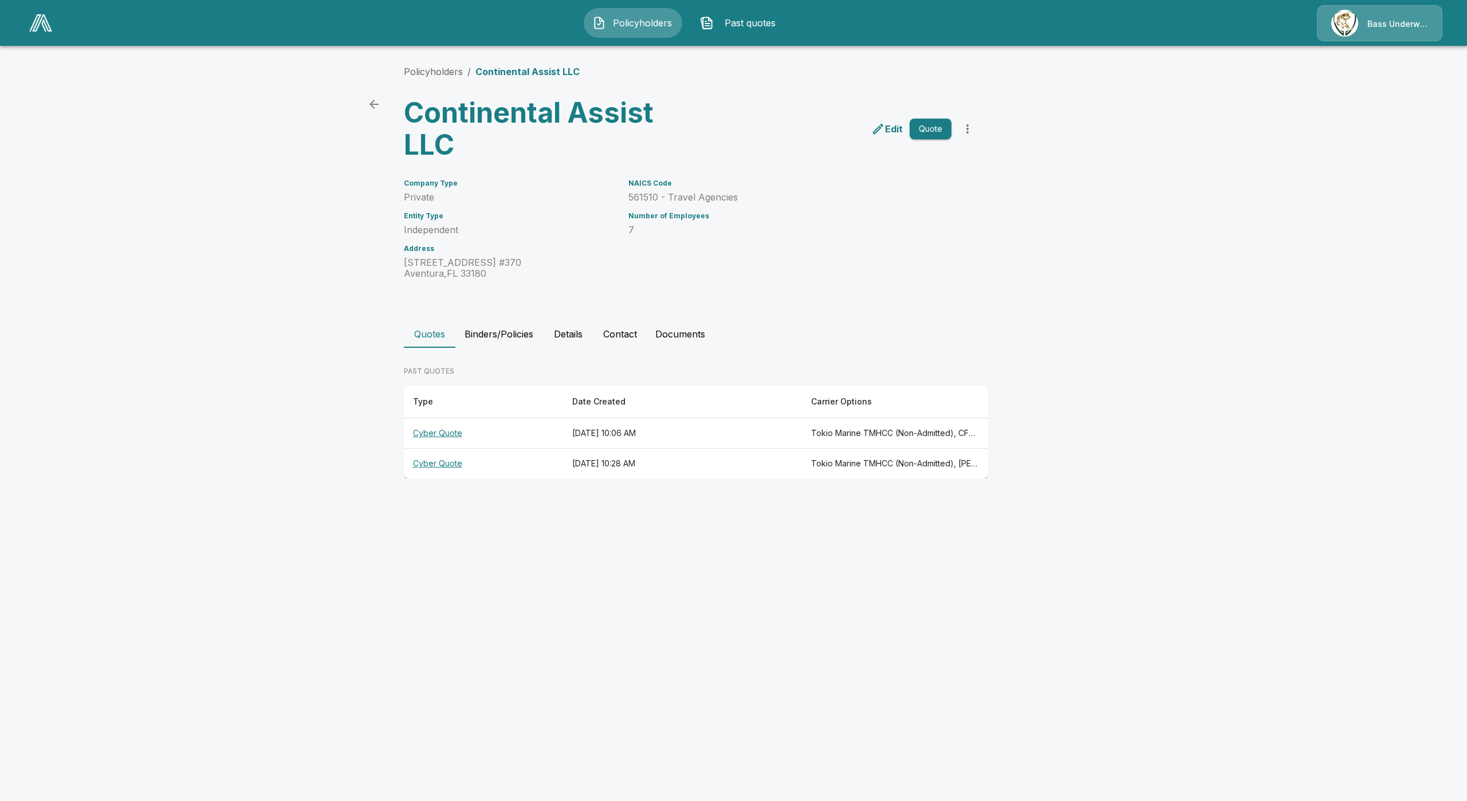
drag, startPoint x: 496, startPoint y: 323, endPoint x: 526, endPoint y: 323, distance: 30.4
click at [496, 323] on button "Binders/Policies" at bounding box center [498, 333] width 87 height 27
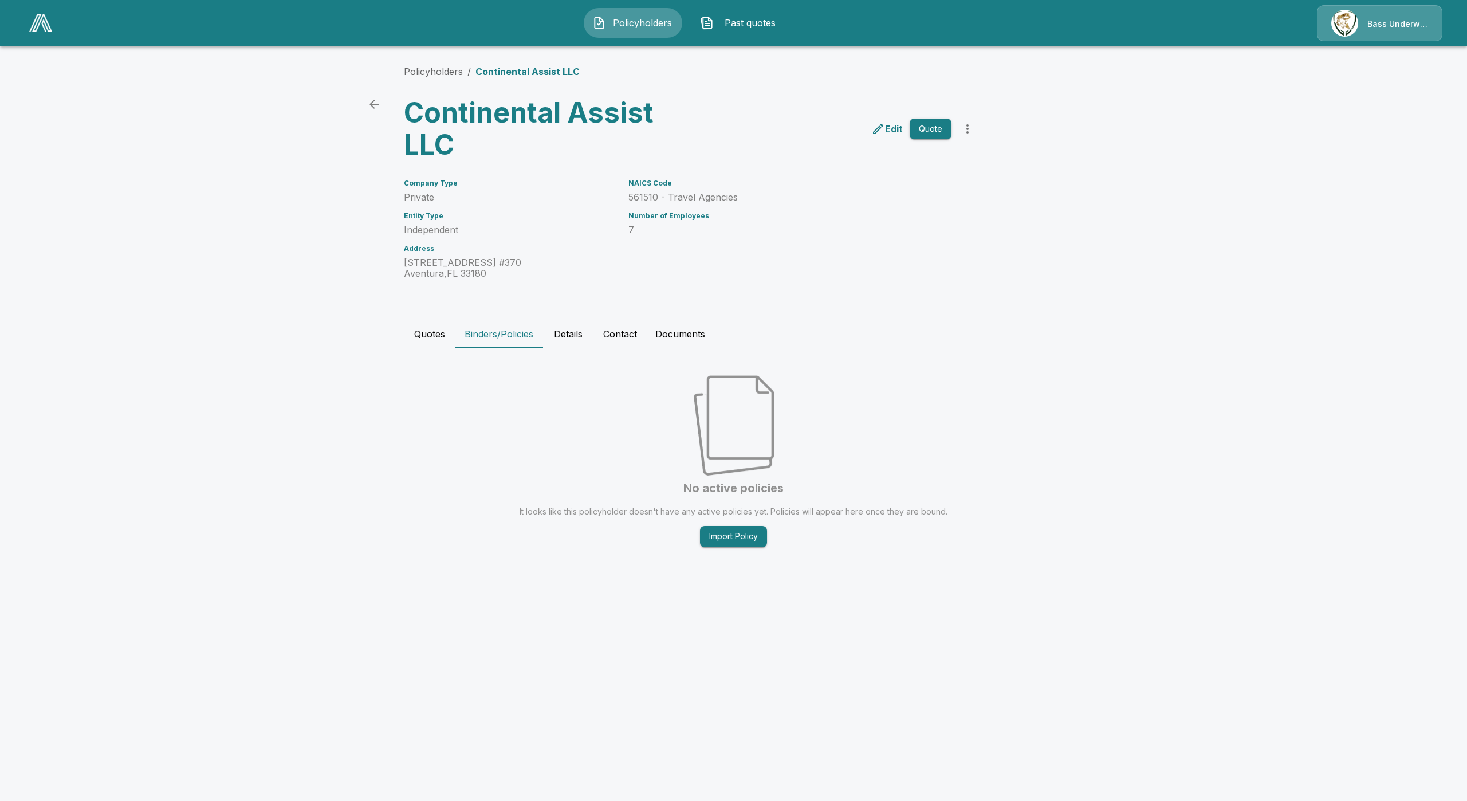
click at [590, 332] on button "Details" at bounding box center [569, 333] width 52 height 27
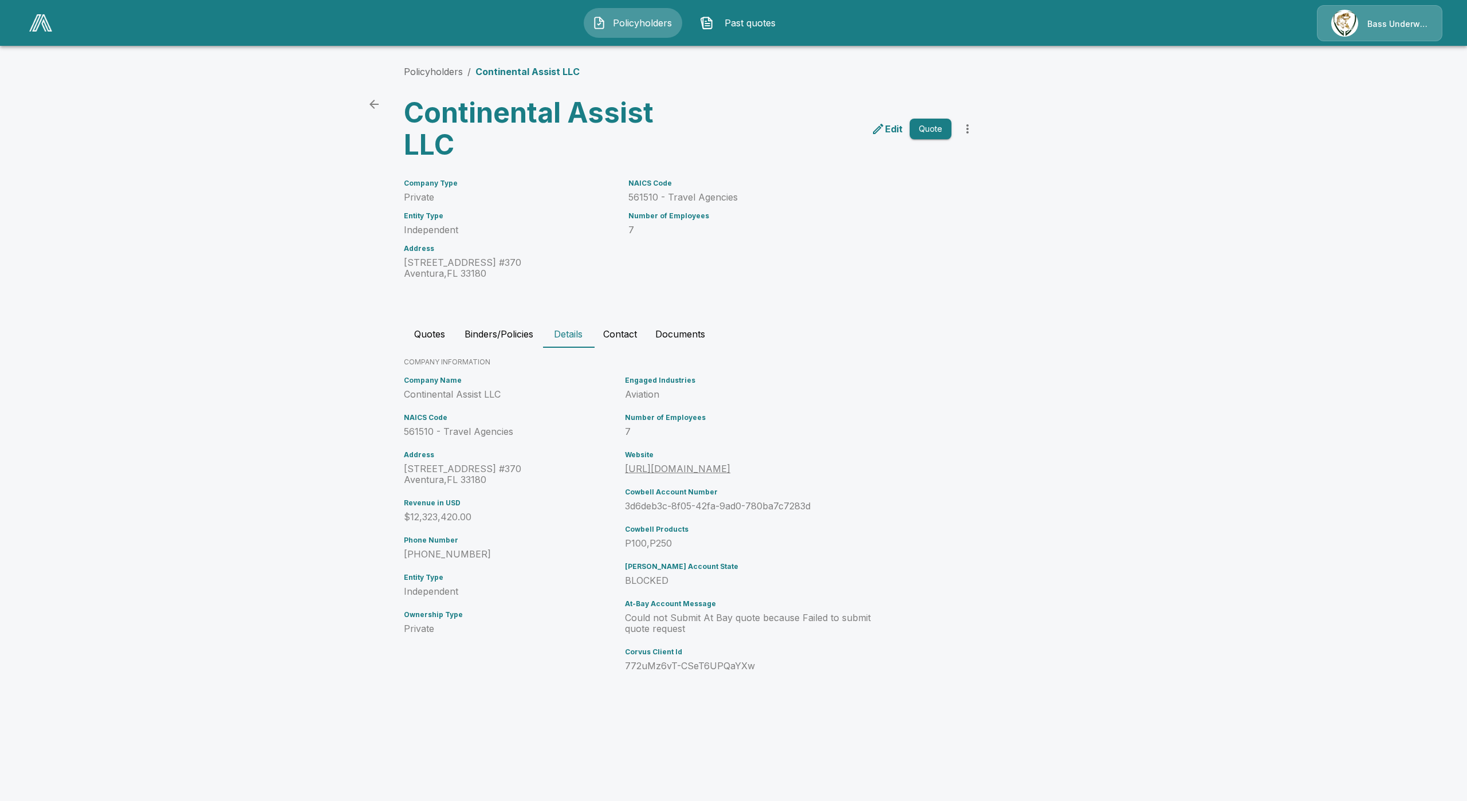
click at [423, 332] on button "Quotes" at bounding box center [430, 333] width 52 height 27
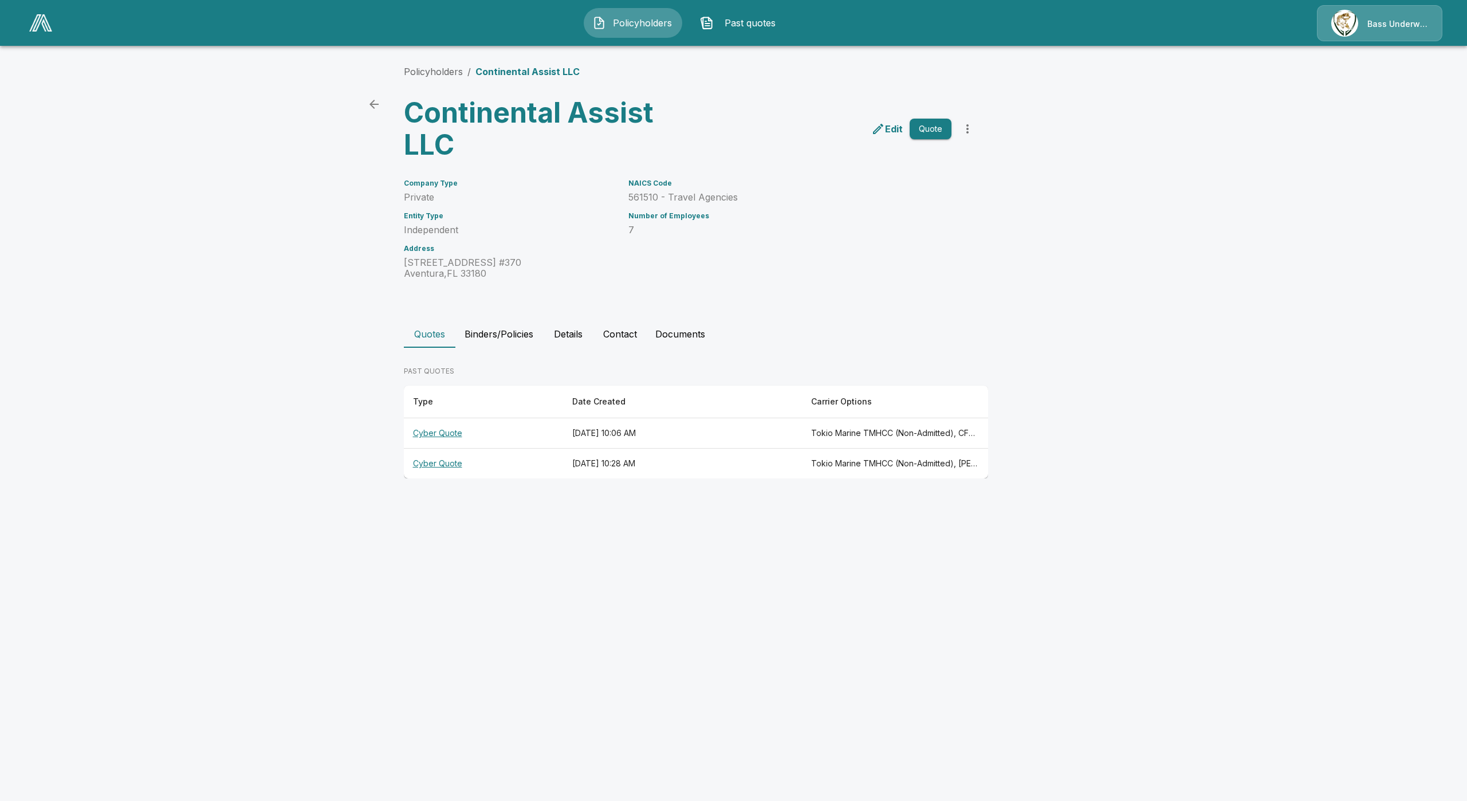
click at [444, 432] on th "Cyber Quote" at bounding box center [483, 433] width 159 height 30
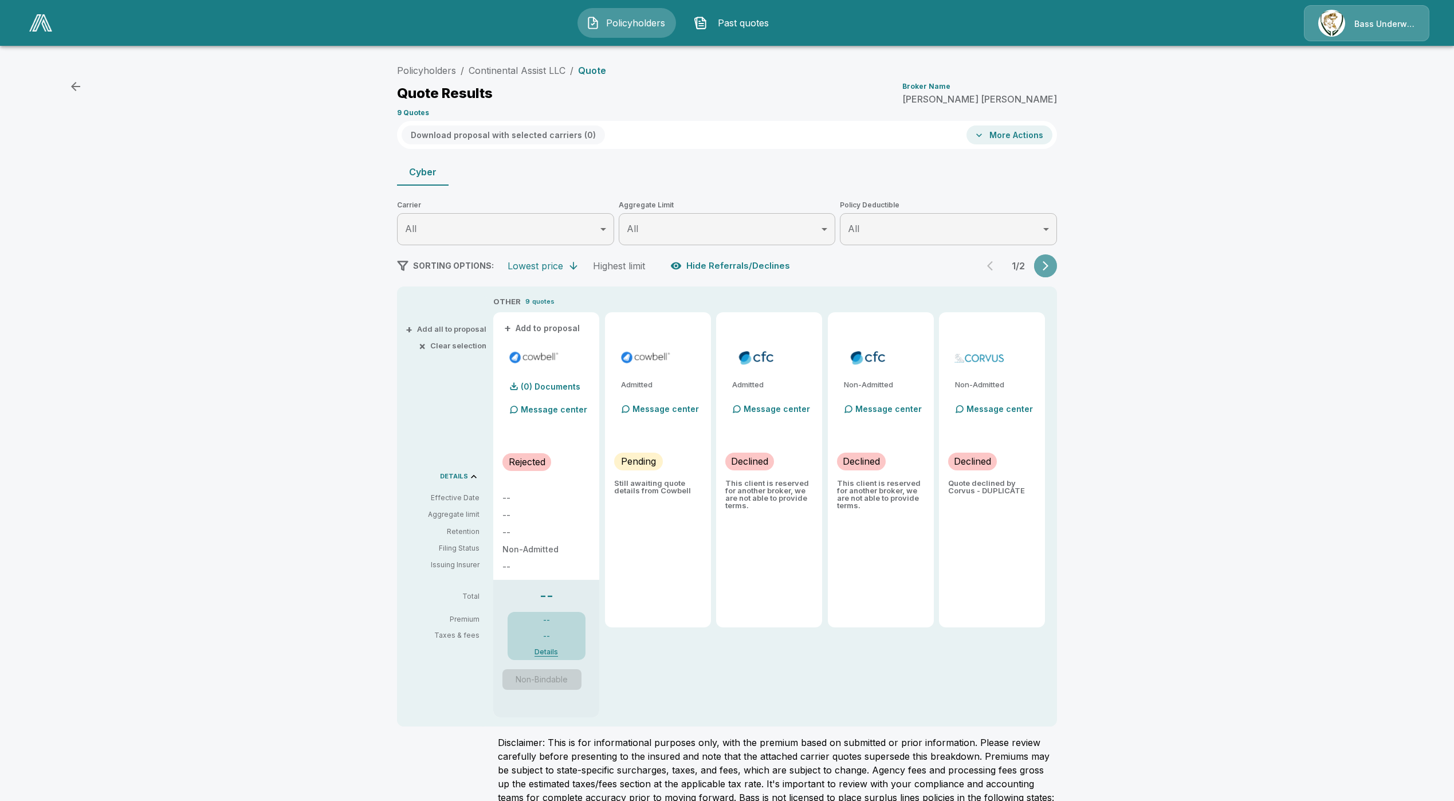
click at [1051, 272] on button "button" at bounding box center [1045, 265] width 23 height 23
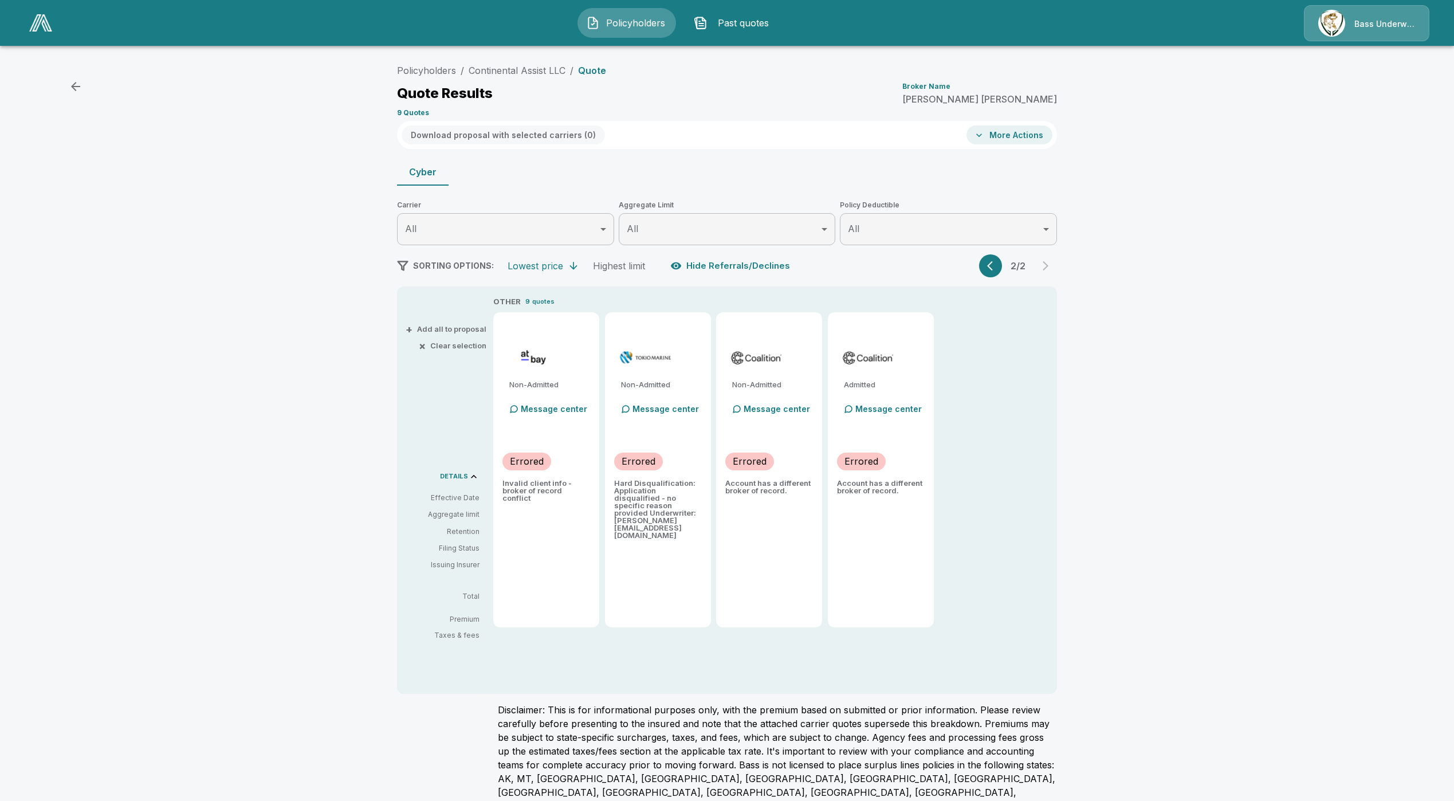
click at [993, 266] on icon "button" at bounding box center [992, 265] width 11 height 11
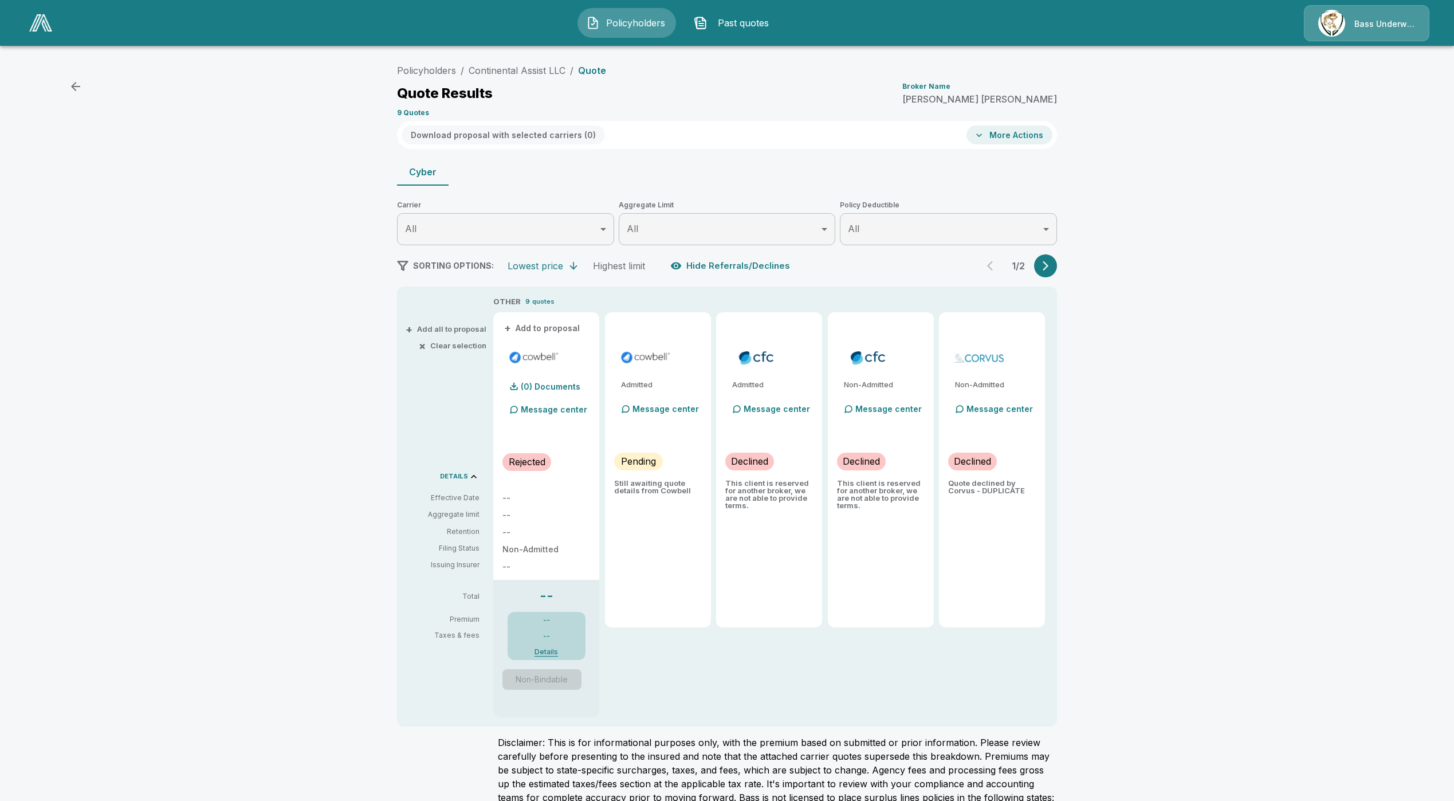
click at [1051, 265] on icon "button" at bounding box center [1045, 265] width 11 height 11
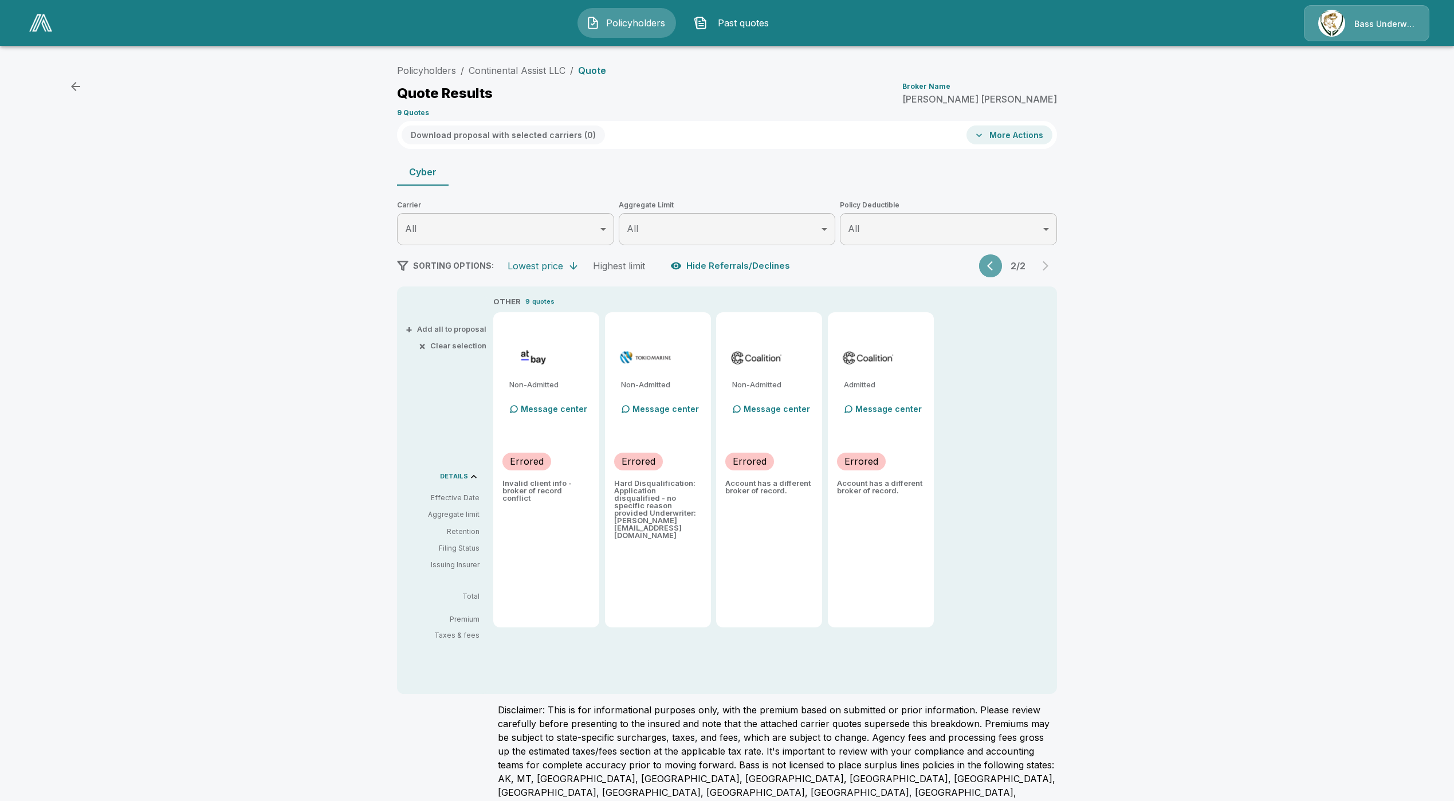
click at [998, 269] on icon "button" at bounding box center [992, 265] width 11 height 11
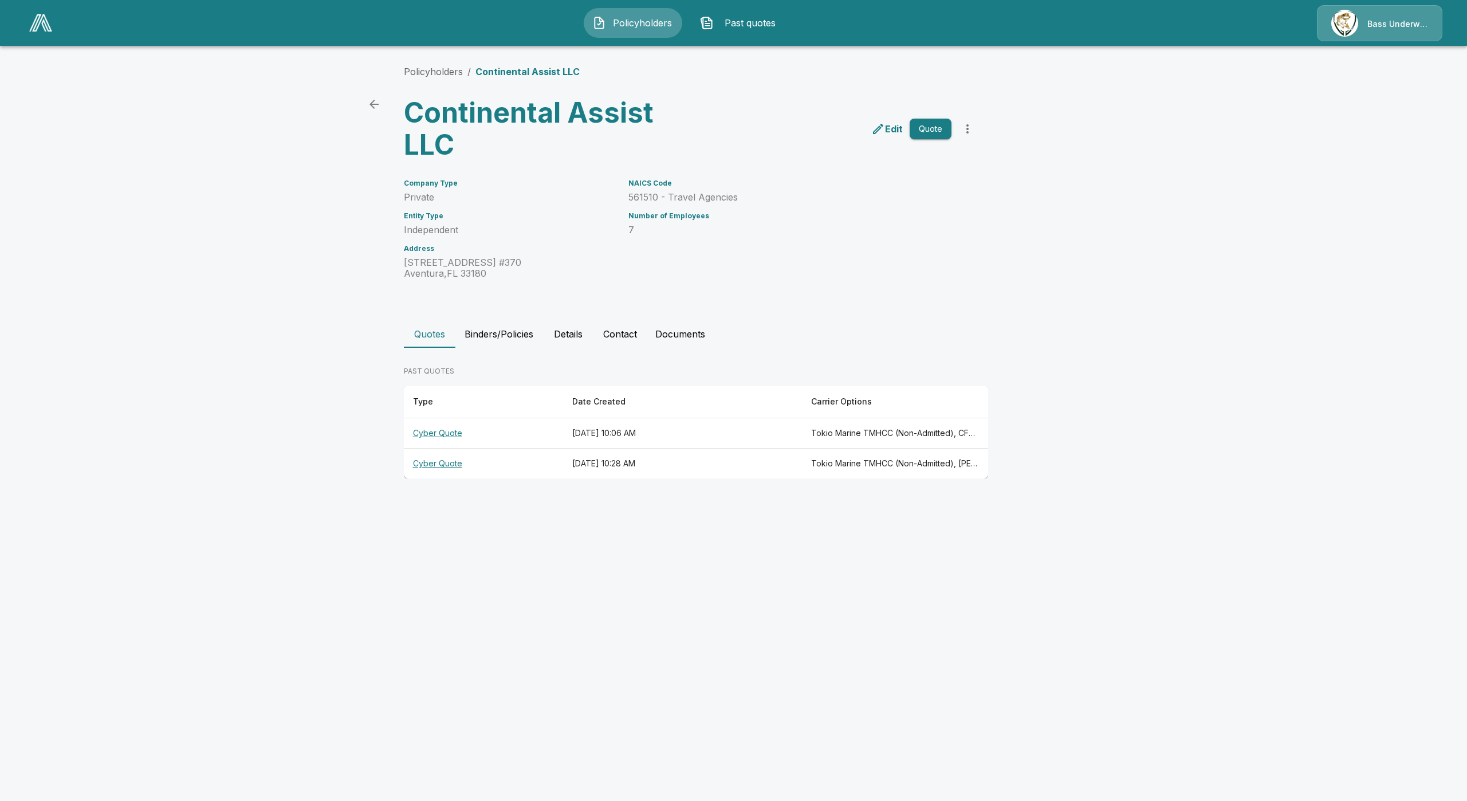
click at [447, 458] on th "Cyber Quote" at bounding box center [483, 464] width 159 height 30
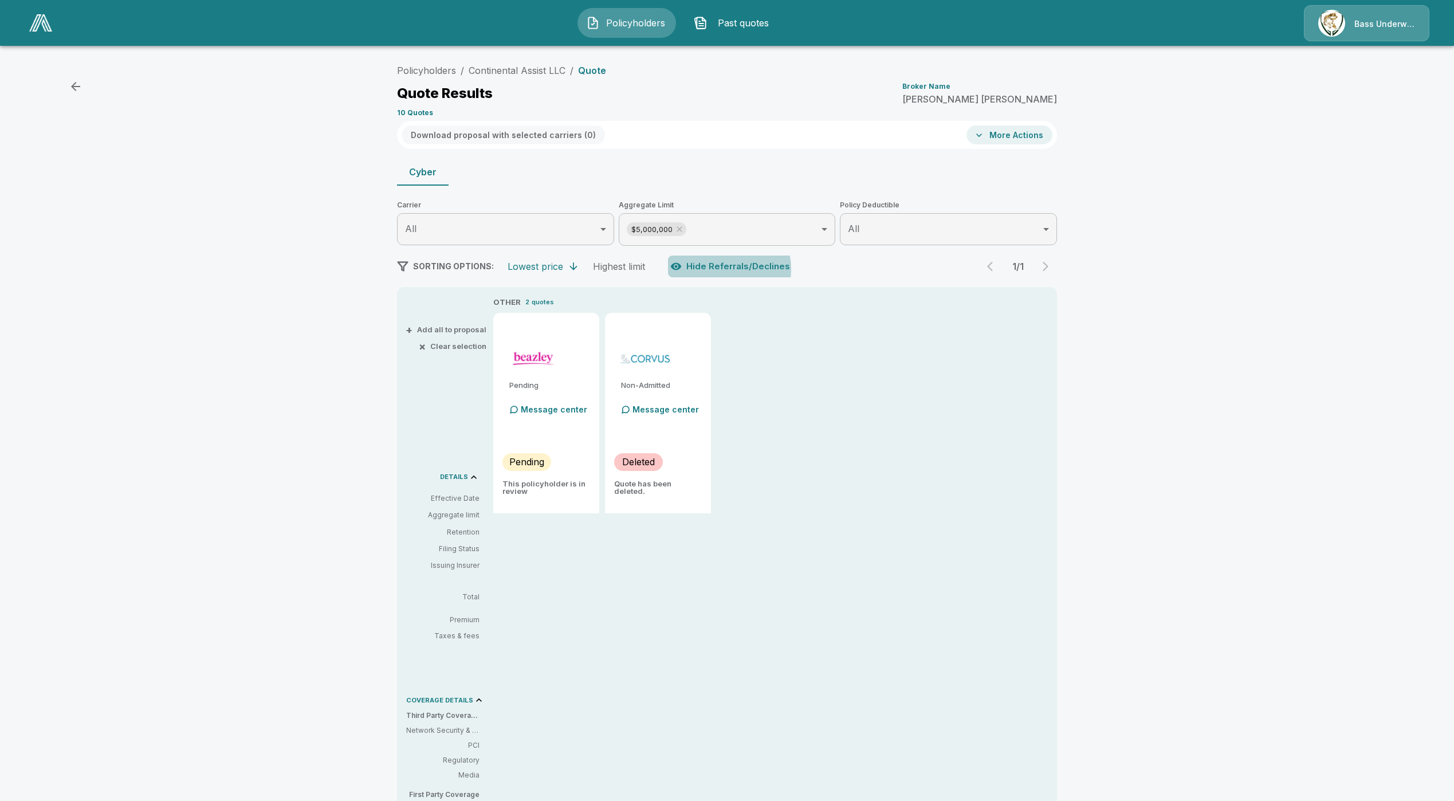
click at [725, 269] on button "Hide Referrals/Declines" at bounding box center [731, 266] width 127 height 22
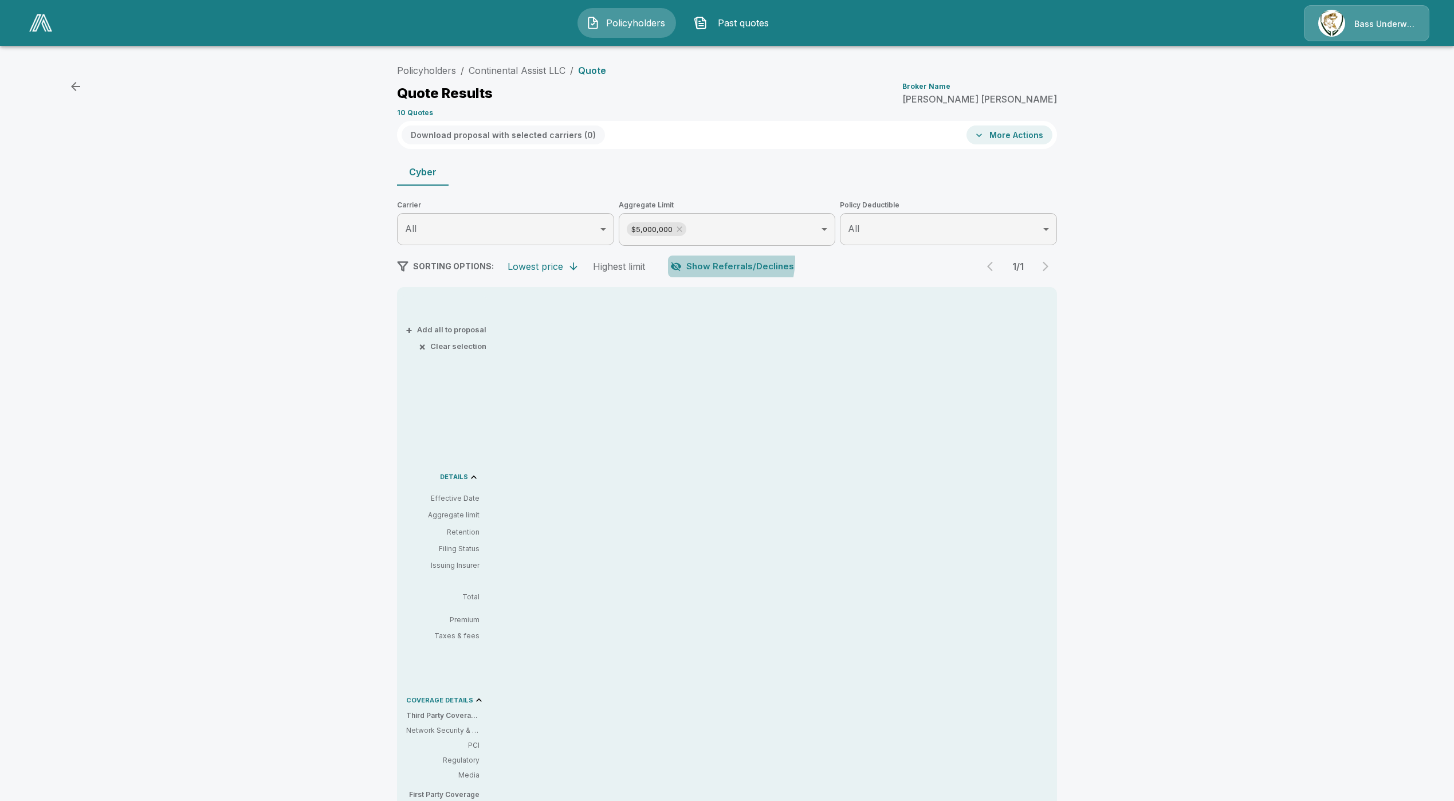
click at [720, 260] on button "Show Referrals/Declines" at bounding box center [733, 266] width 131 height 22
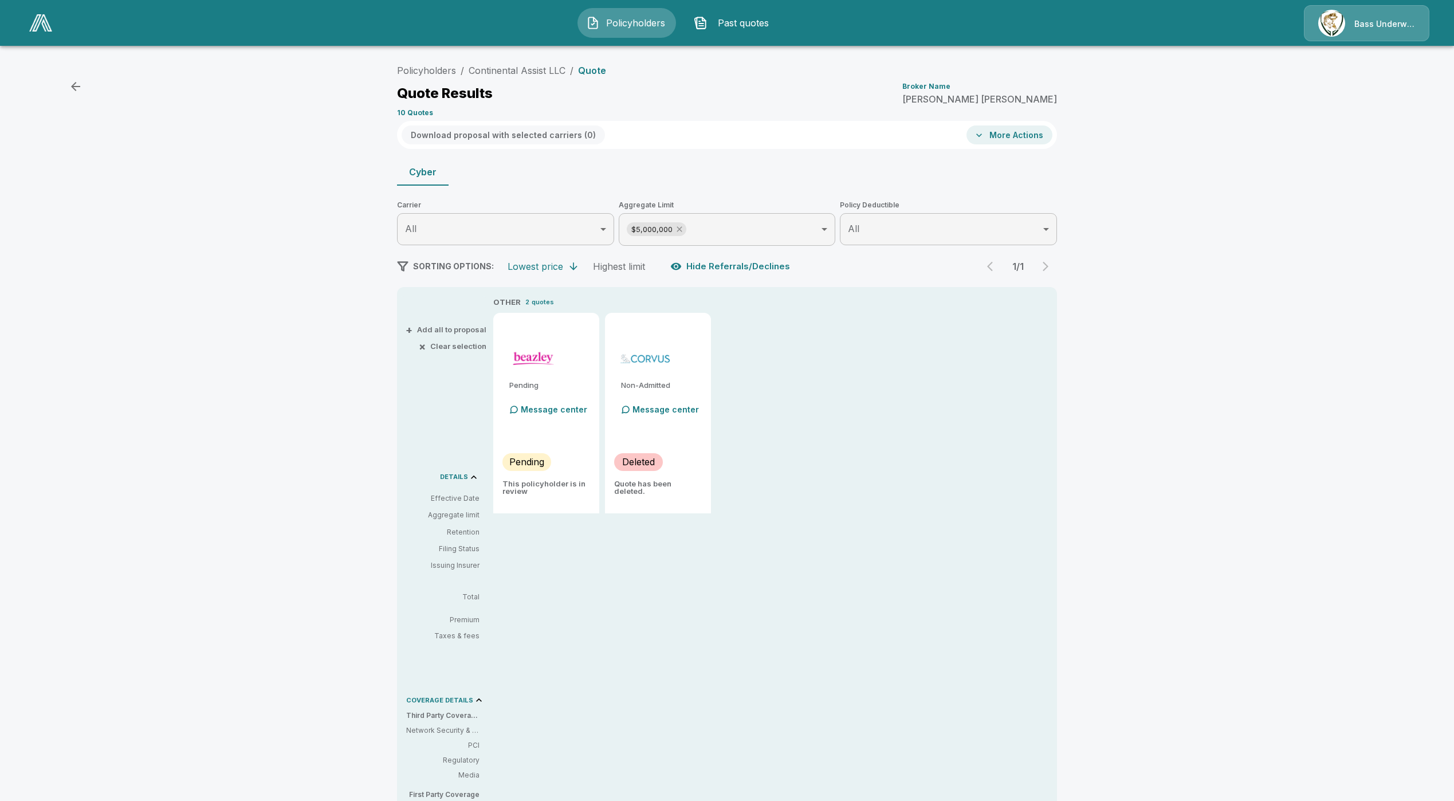
click at [684, 230] on icon at bounding box center [679, 229] width 9 height 9
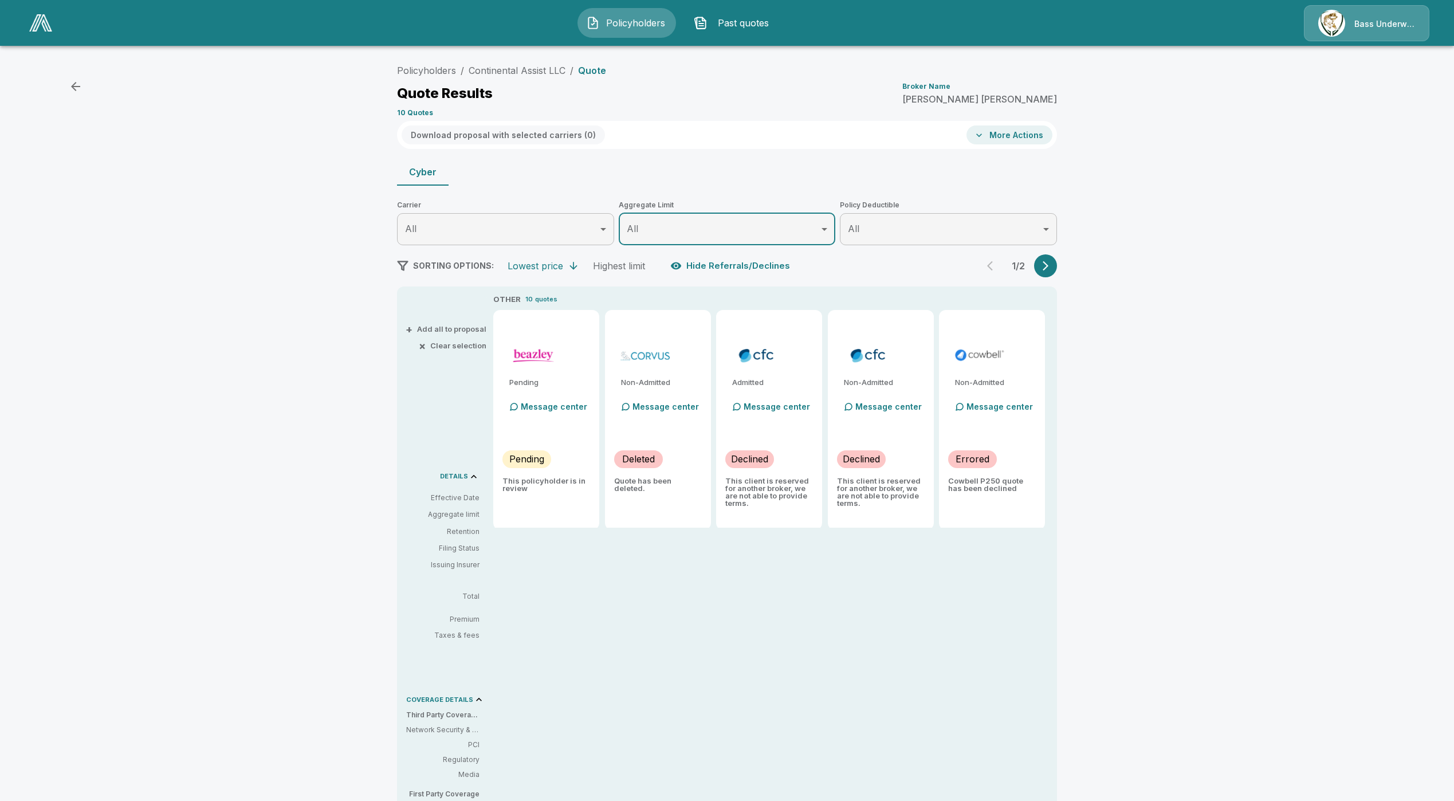
scroll to position [5, 0]
click at [728, 265] on button "Hide Referrals/Declines" at bounding box center [731, 266] width 127 height 22
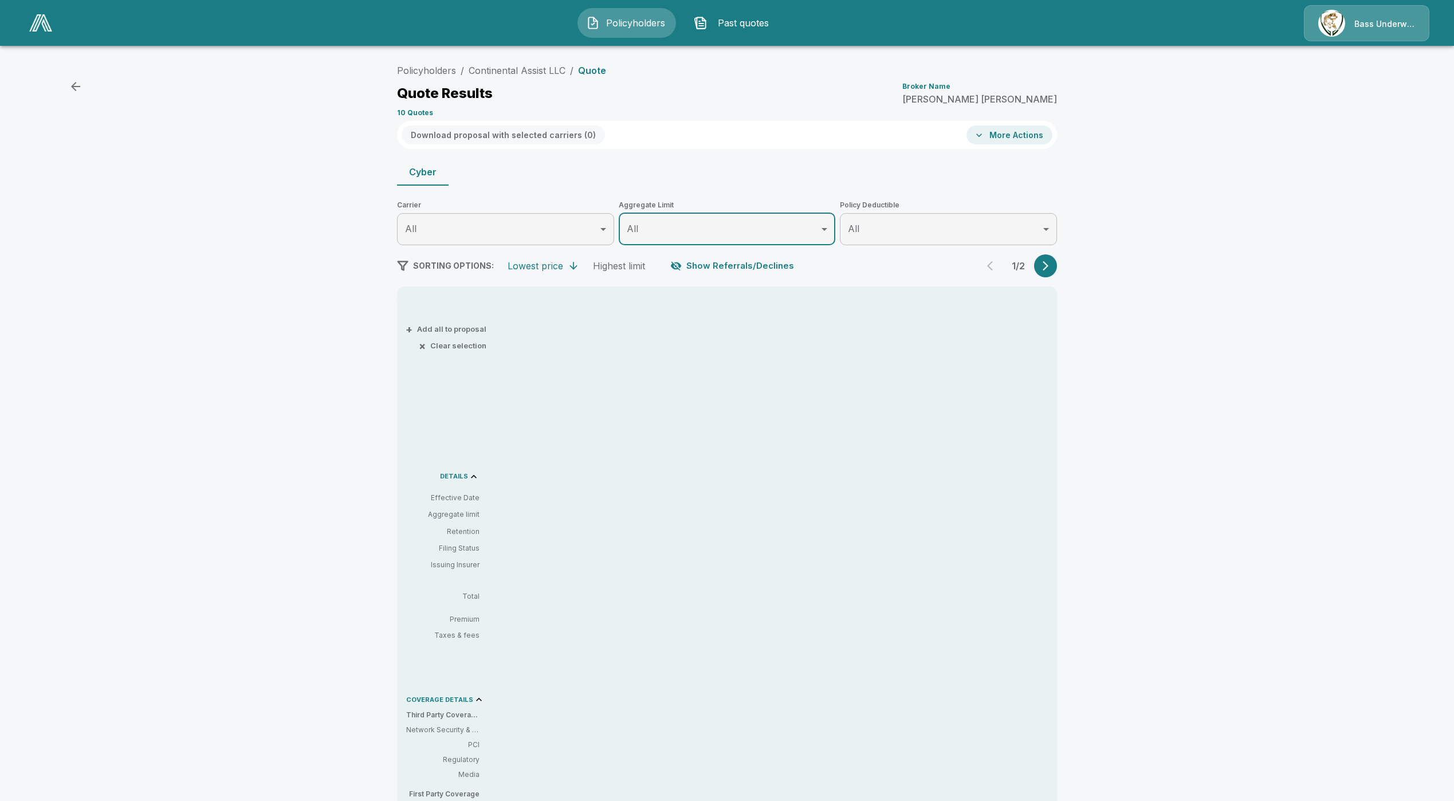
click at [728, 264] on button "Show Referrals/Declines" at bounding box center [733, 266] width 131 height 22
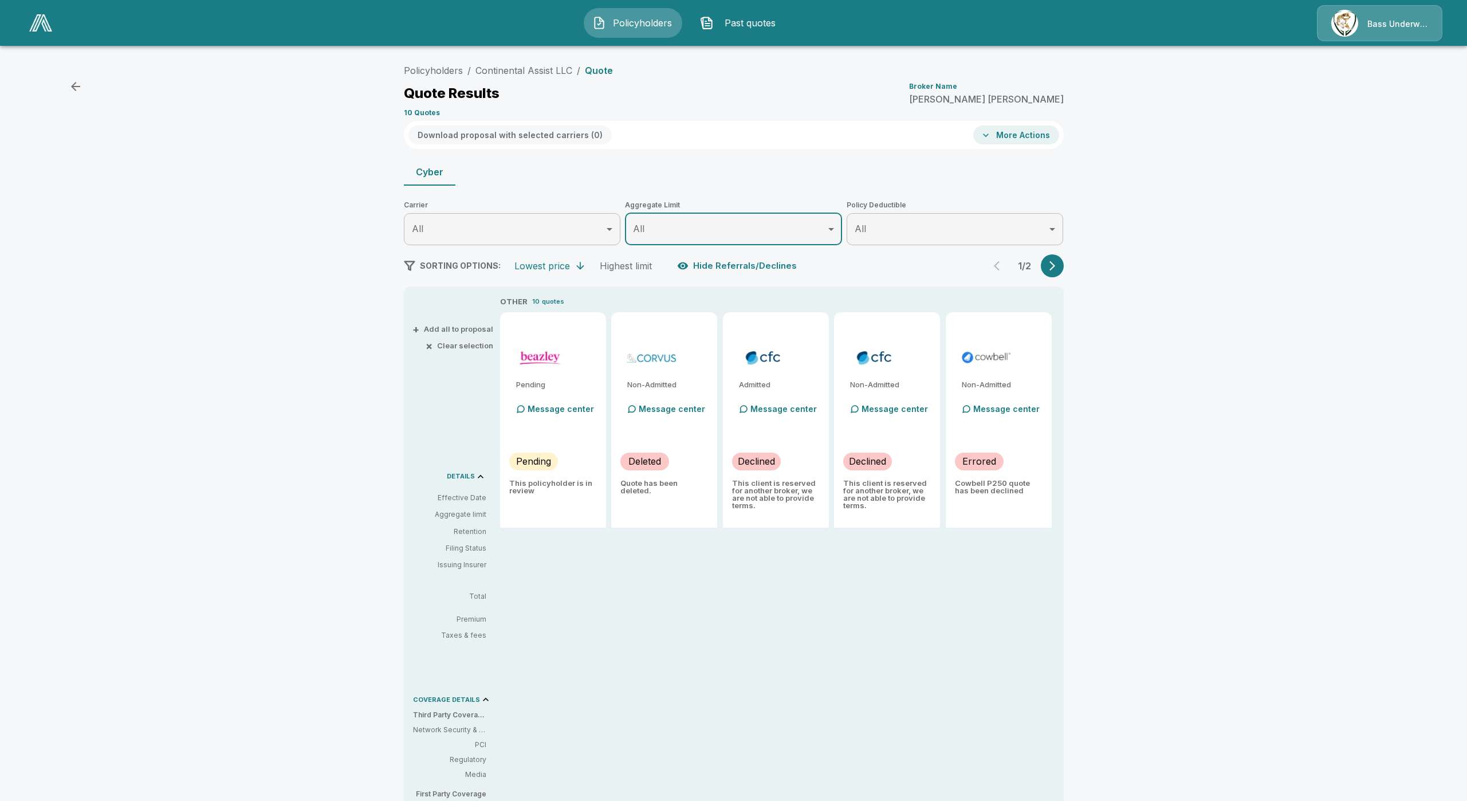
click at [732, 225] on body "Policyholders Past quotes Bass Underwriters Policyholders / Continental Assist …" at bounding box center [733, 586] width 1467 height 1173
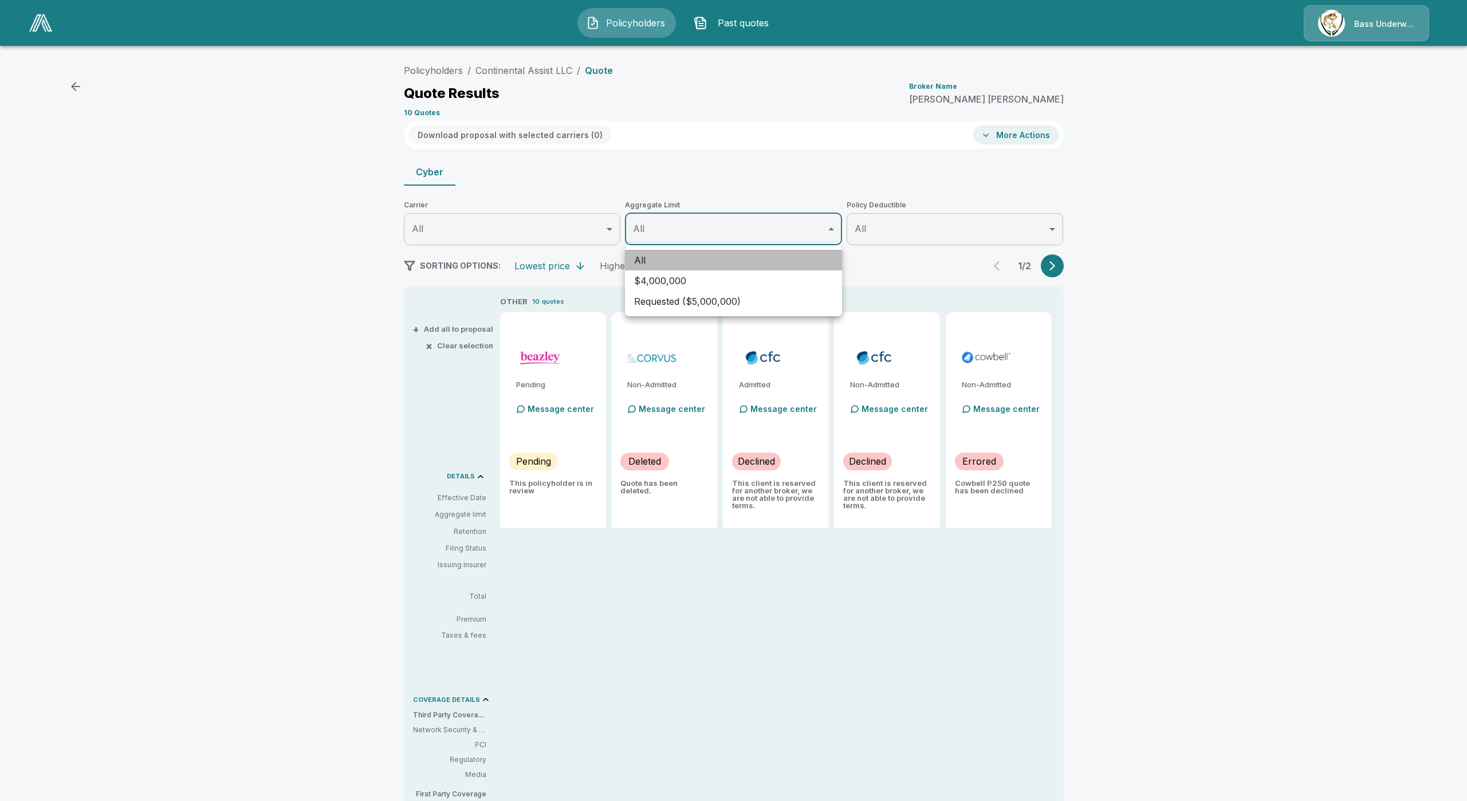
click at [703, 257] on li "All" at bounding box center [733, 260] width 217 height 21
click at [697, 277] on li "$4,000,000" at bounding box center [733, 280] width 217 height 21
type input "*******"
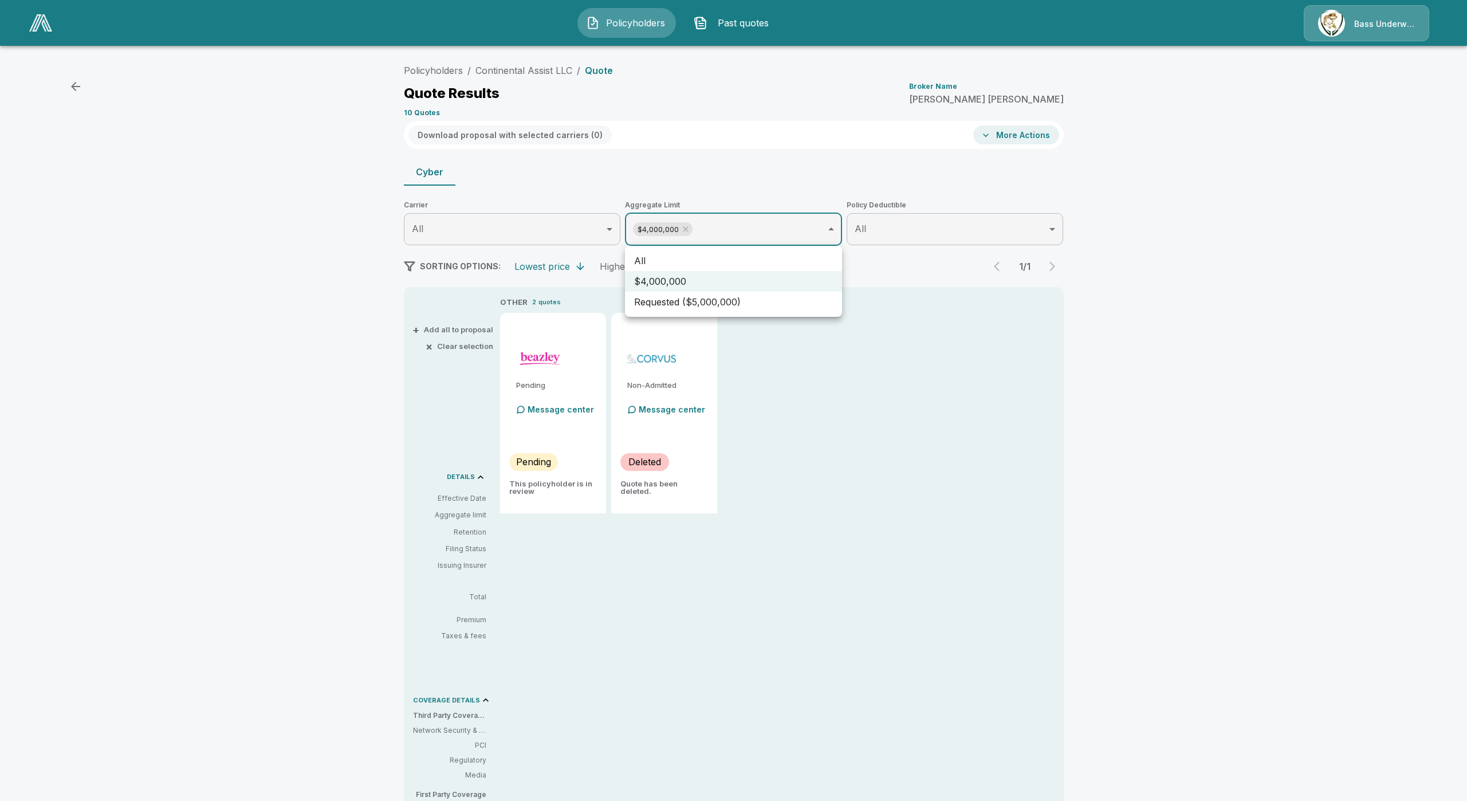
drag, startPoint x: 710, startPoint y: 254, endPoint x: 704, endPoint y: 258, distance: 7.0
click at [704, 258] on li "All" at bounding box center [733, 260] width 217 height 21
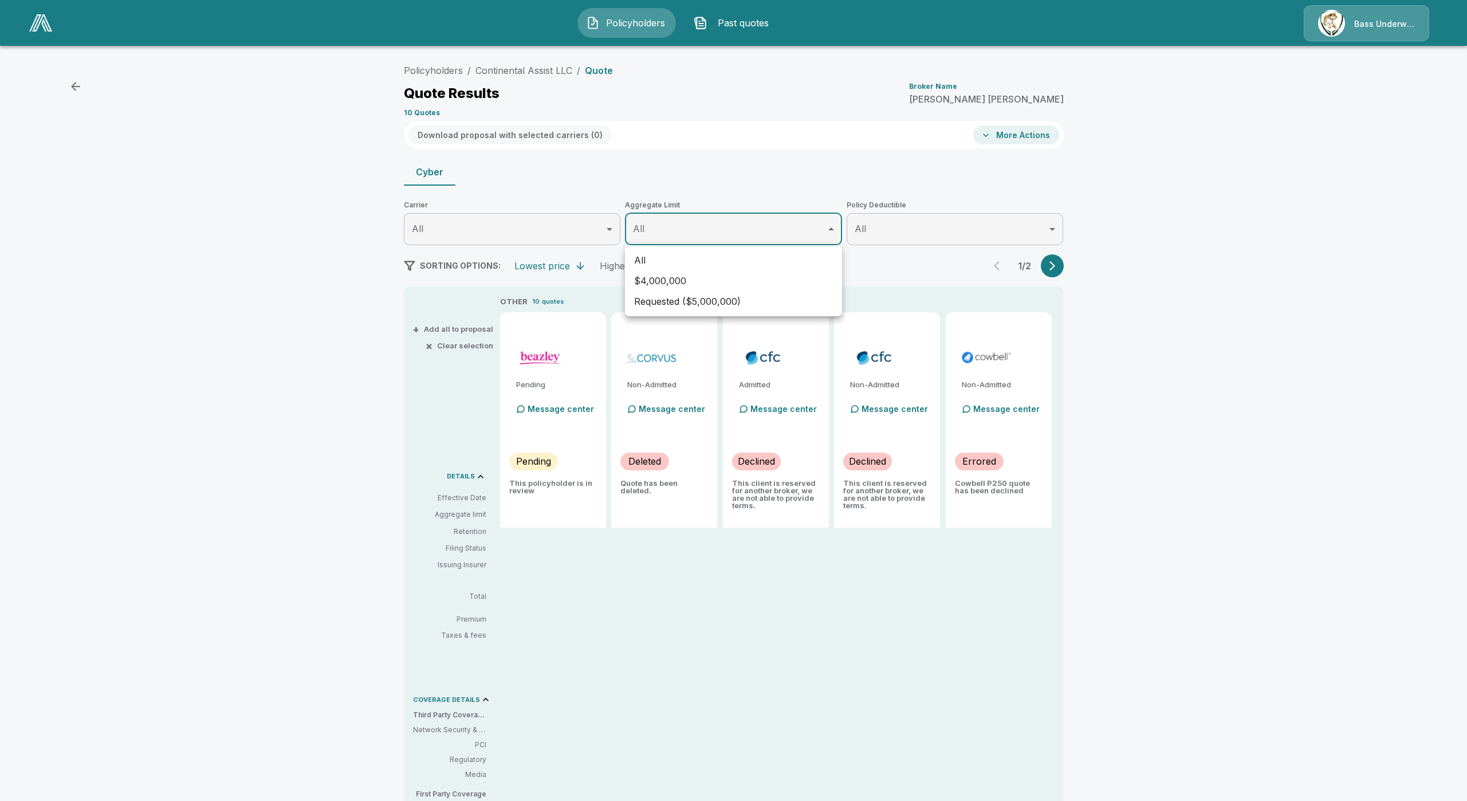
click at [744, 229] on div at bounding box center [733, 400] width 1467 height 801
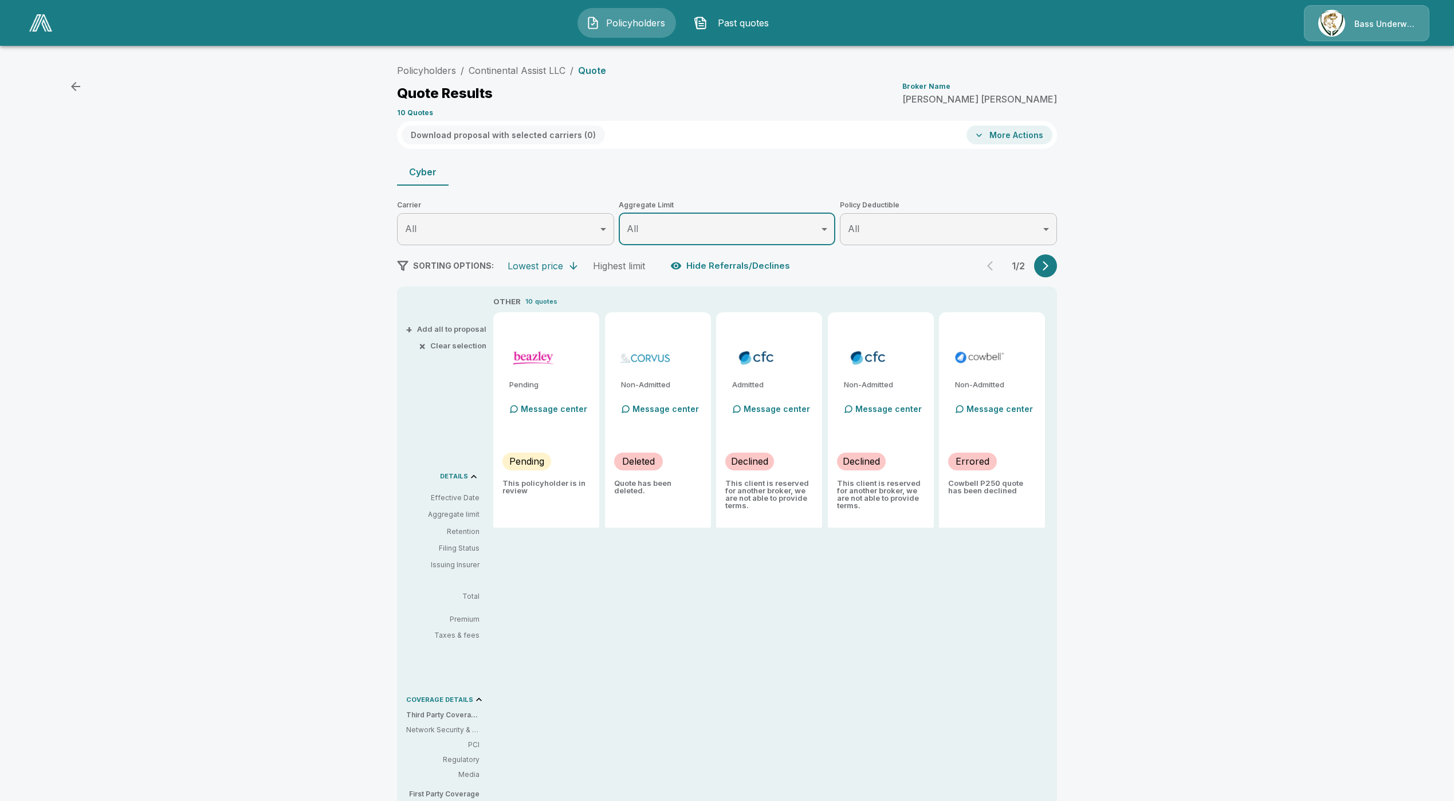
click at [1048, 261] on icon "button" at bounding box center [1045, 265] width 11 height 11
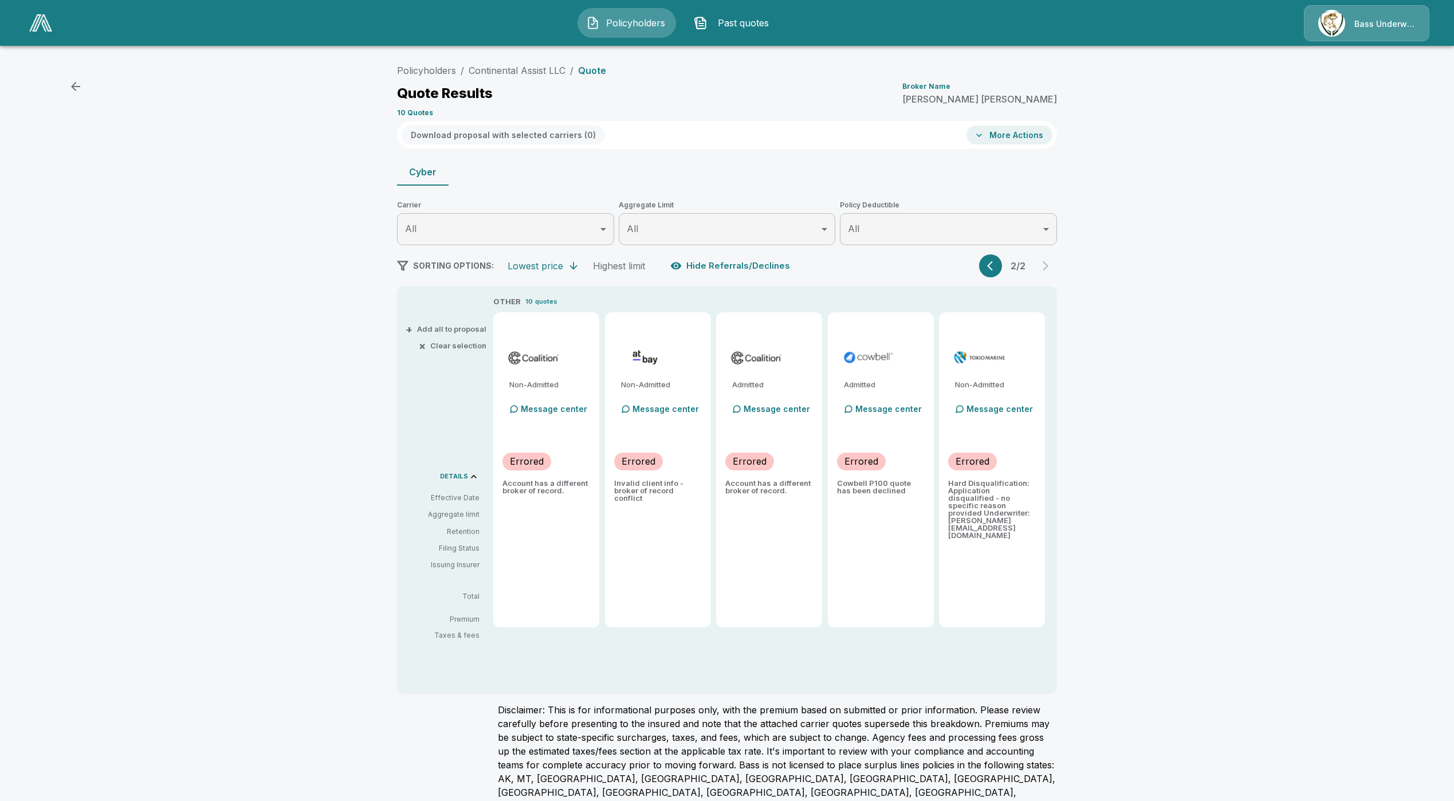
click at [995, 268] on icon "button" at bounding box center [992, 265] width 11 height 11
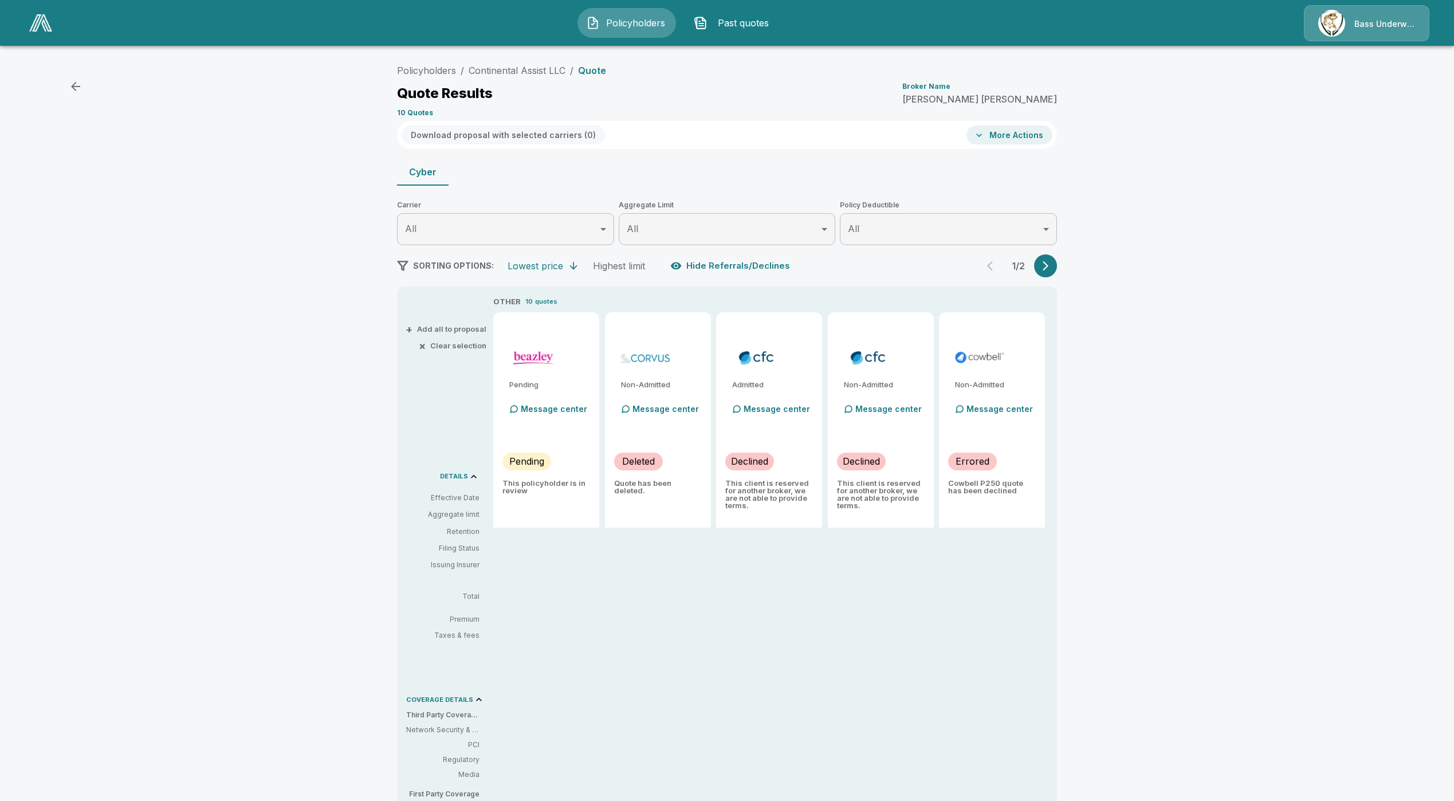
click at [1051, 261] on icon "button" at bounding box center [1045, 265] width 11 height 11
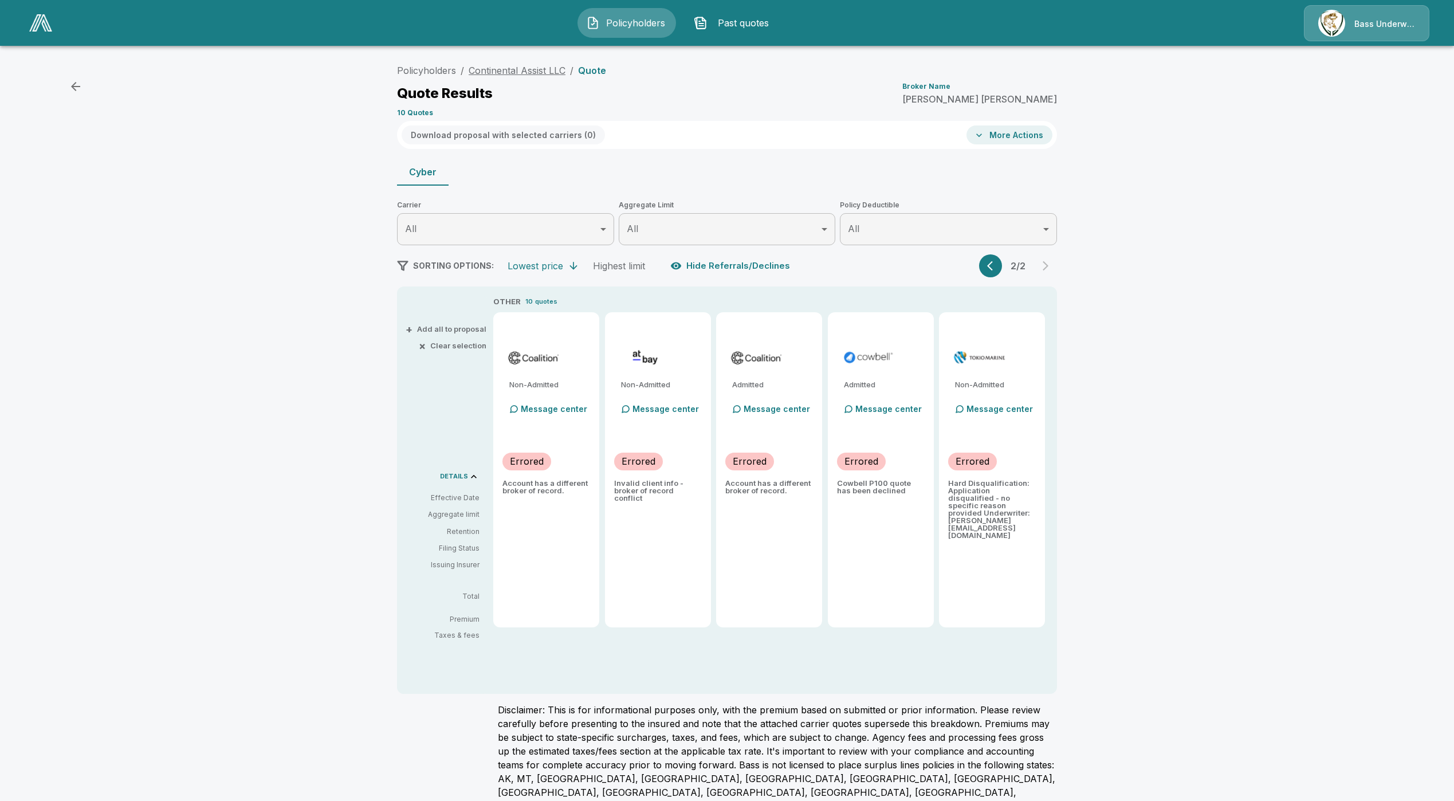
click at [528, 68] on link "Continental Assist LLC" at bounding box center [517, 70] width 97 height 11
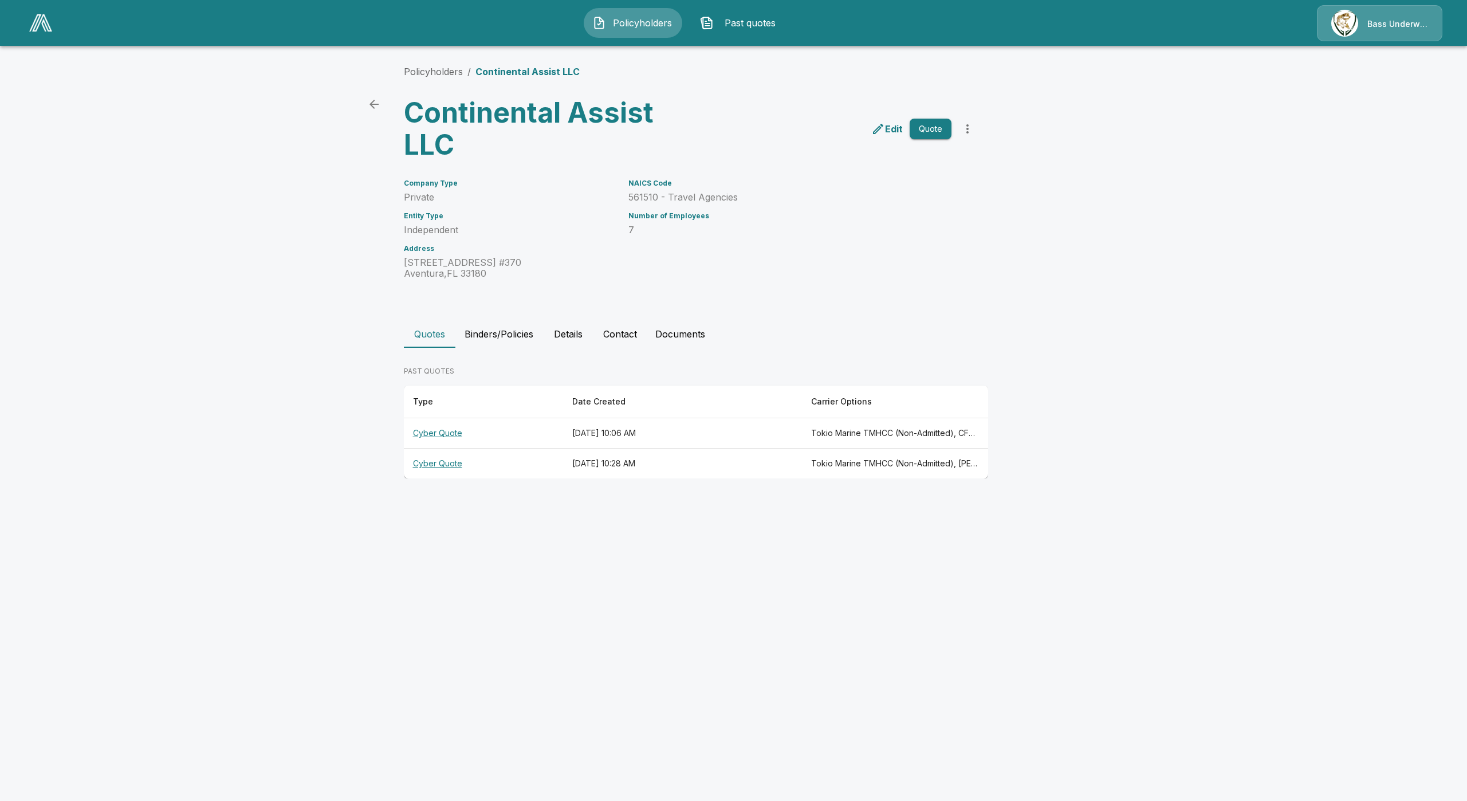
click at [429, 433] on th "Cyber Quote" at bounding box center [483, 433] width 159 height 30
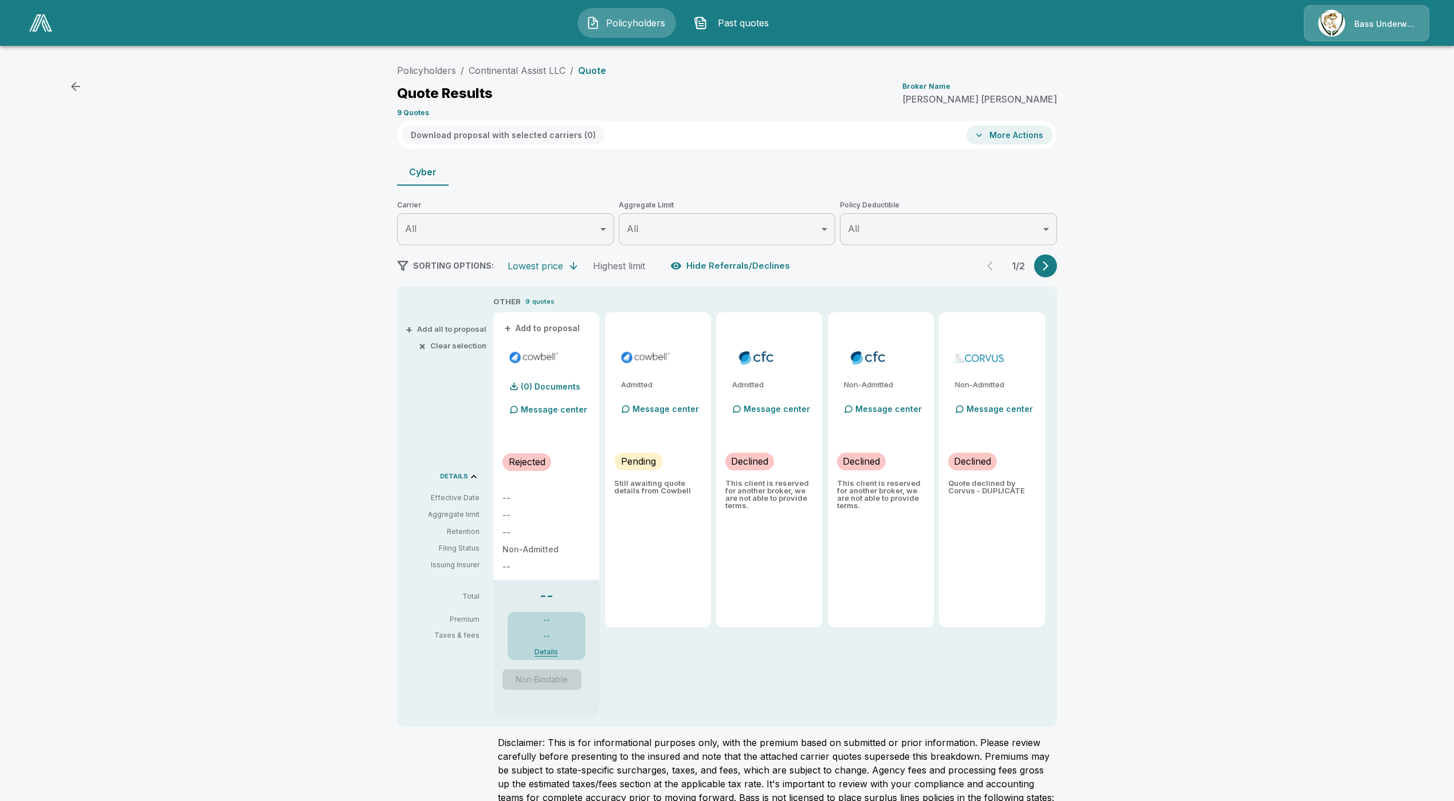
click at [1049, 269] on icon "button" at bounding box center [1045, 265] width 11 height 11
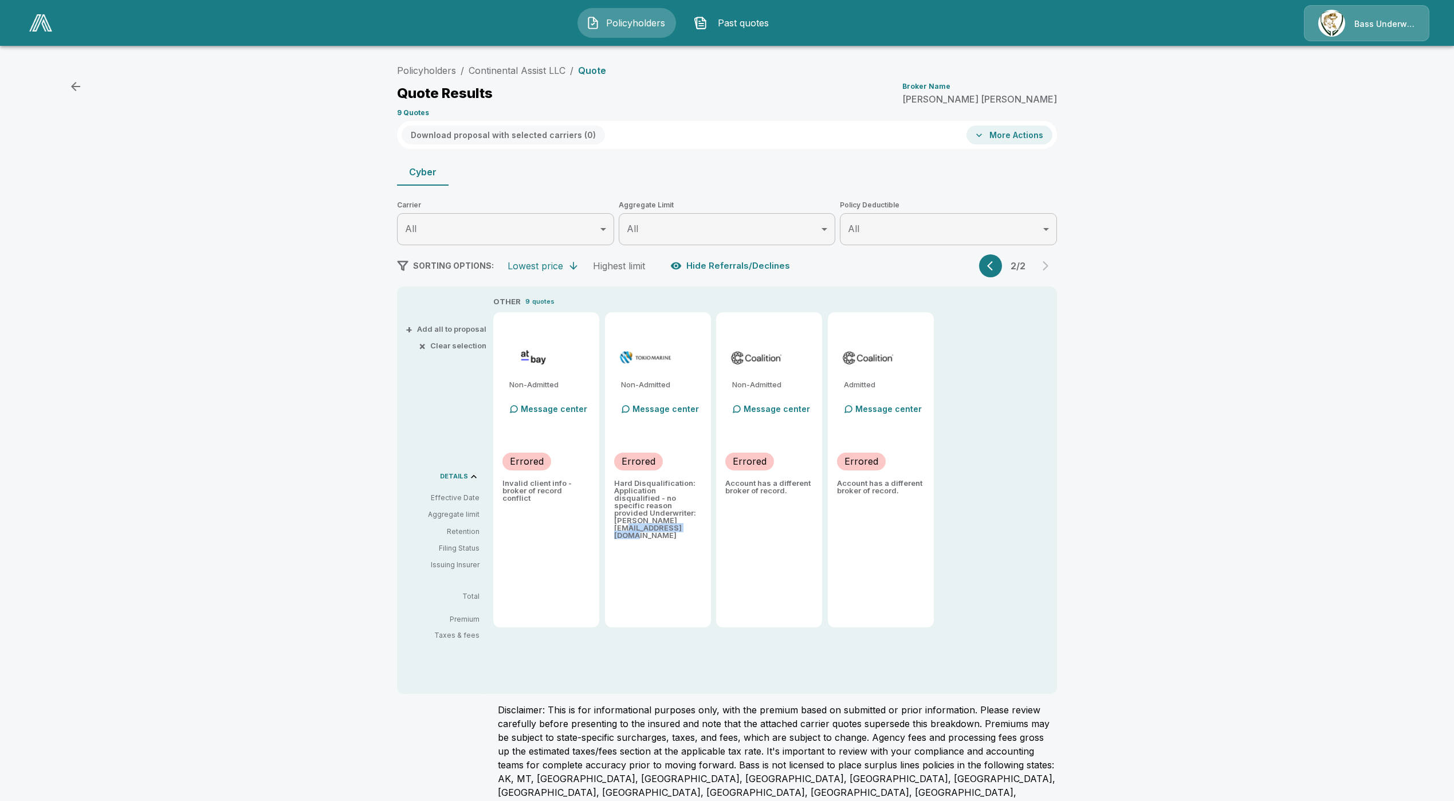
drag, startPoint x: 698, startPoint y: 521, endPoint x: 619, endPoint y: 526, distance: 79.8
click at [620, 525] on div "Non-Admitted Message center Errored Hard Disqualification: Application disquali…" at bounding box center [658, 469] width 106 height 315
copy p "pwinnek@tmhcc.com"
